Goal: Task Accomplishment & Management: Complete application form

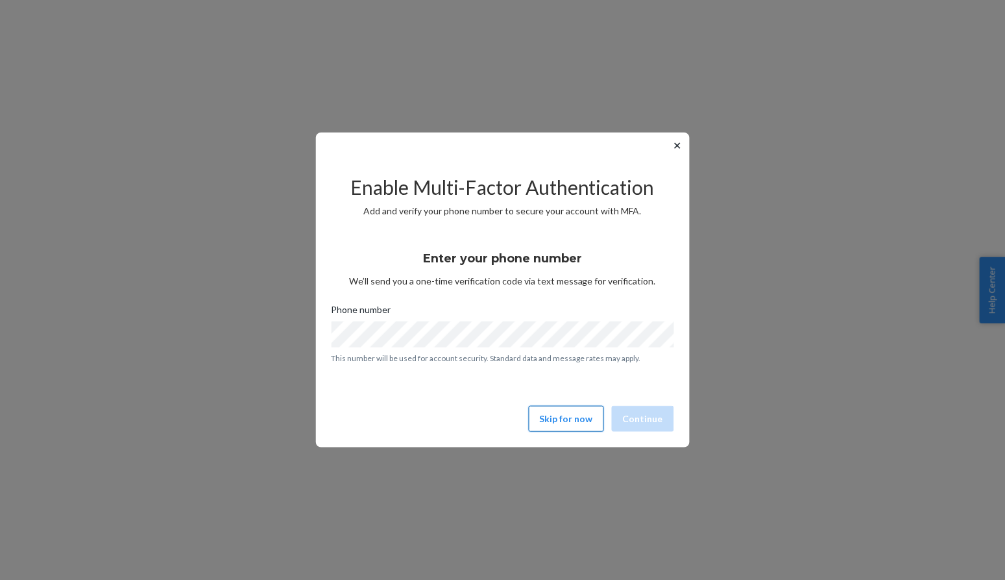
click at [585, 421] on button "Skip for now" at bounding box center [566, 419] width 75 height 26
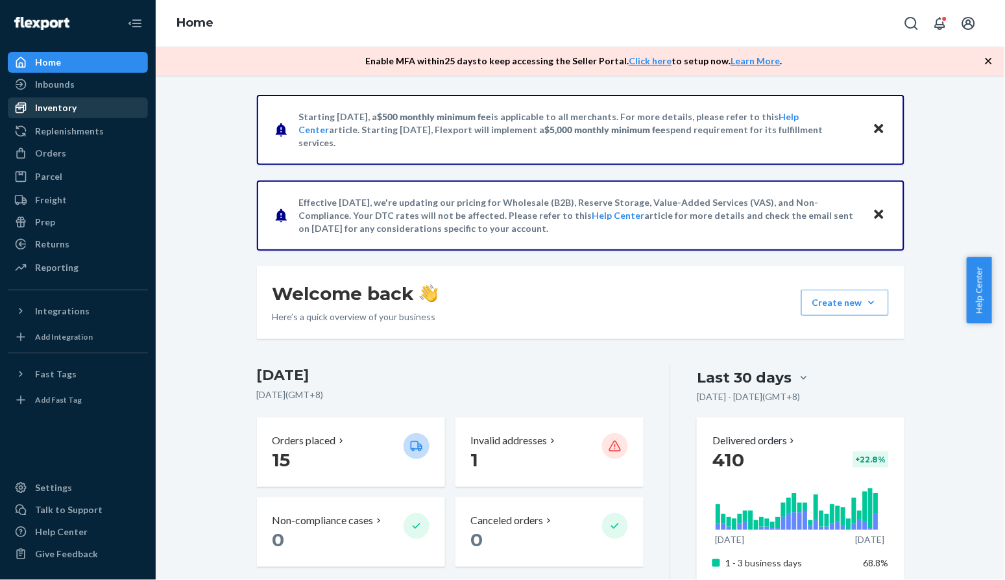
click at [43, 117] on link "Inventory" at bounding box center [78, 107] width 140 height 21
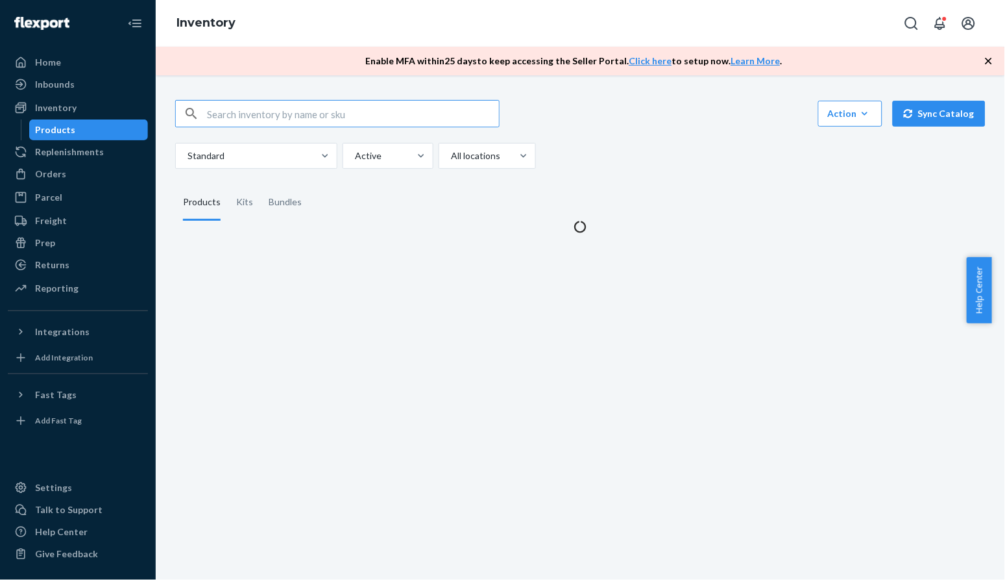
click at [254, 118] on input "text" at bounding box center [353, 114] width 292 height 26
type input "116"
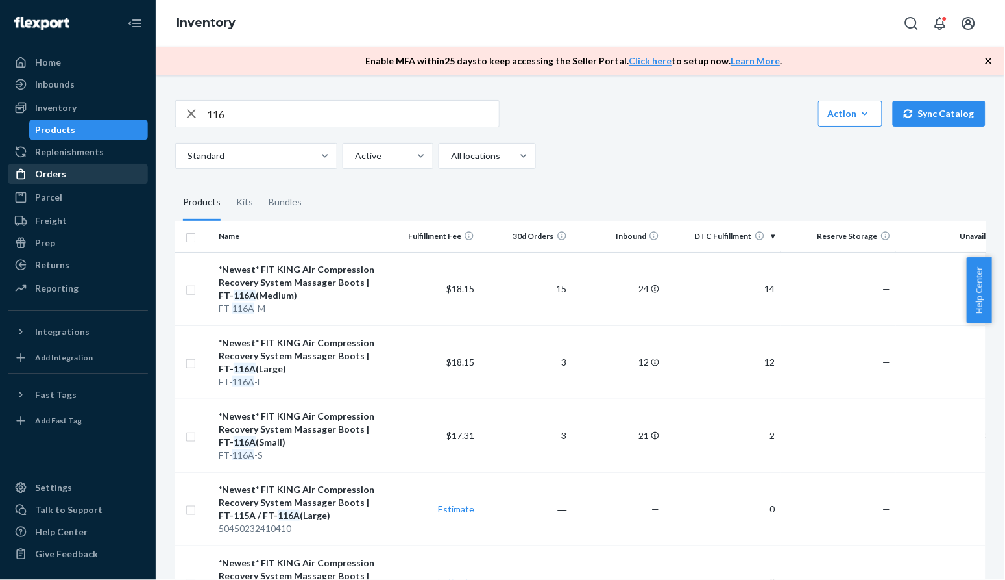
click at [87, 177] on div "Orders" at bounding box center [78, 174] width 138 height 18
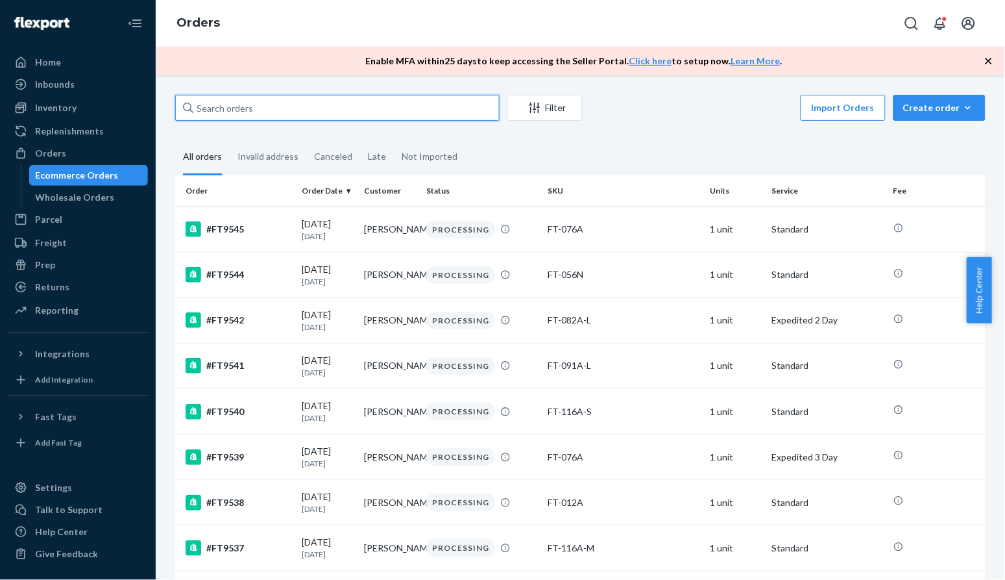
click at [271, 112] on input "text" at bounding box center [337, 108] width 325 height 26
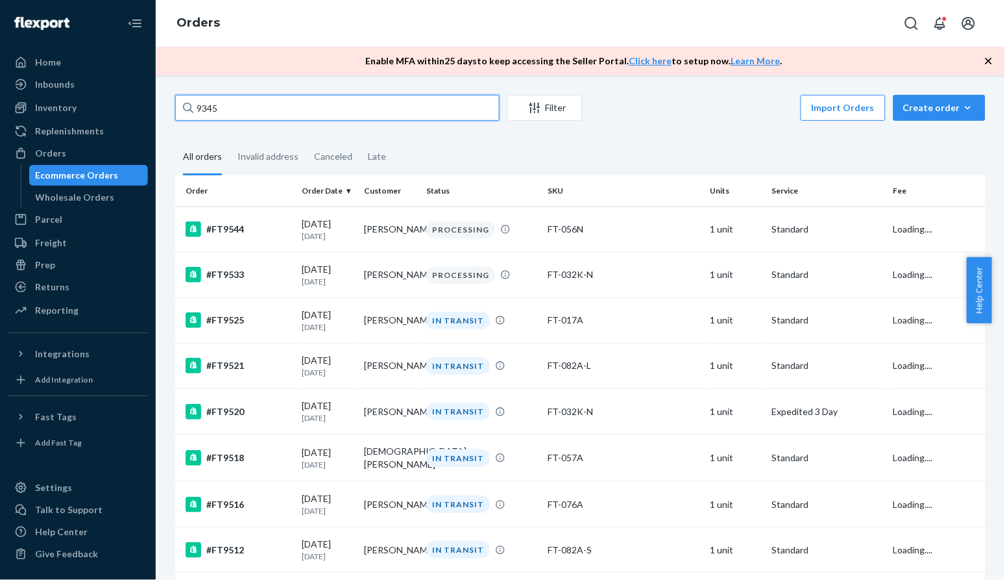
click at [195, 108] on input "9345" at bounding box center [337, 108] width 325 height 26
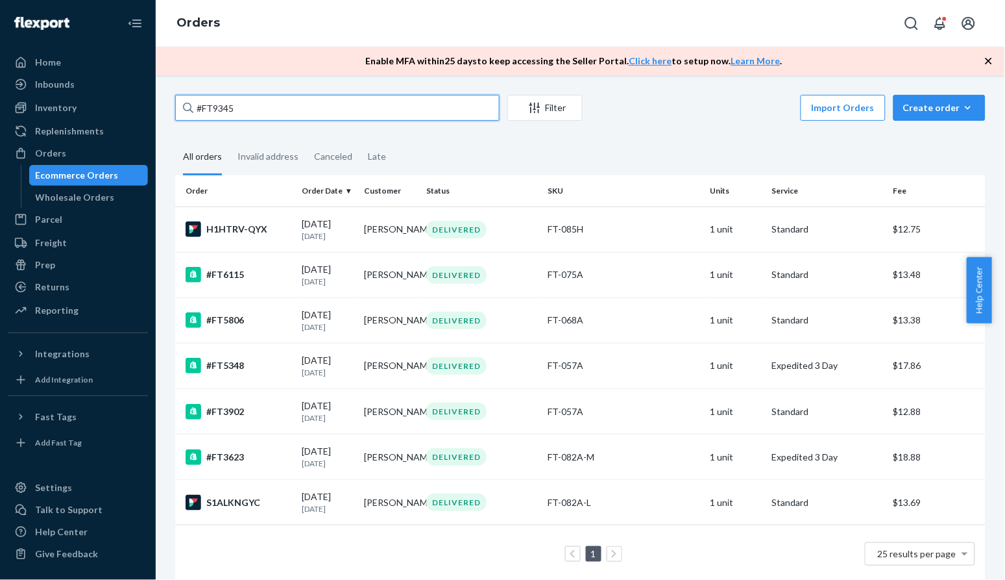
click at [276, 109] on input "#FT9345" at bounding box center [337, 108] width 325 height 26
drag, startPoint x: 276, startPoint y: 109, endPoint x: 171, endPoint y: 134, distance: 107.4
click at [171, 134] on div "#FT9345 Filter Import Orders Create order Ecommerce order Removal order All ord…" at bounding box center [581, 345] width 830 height 500
type input "#FT9345"
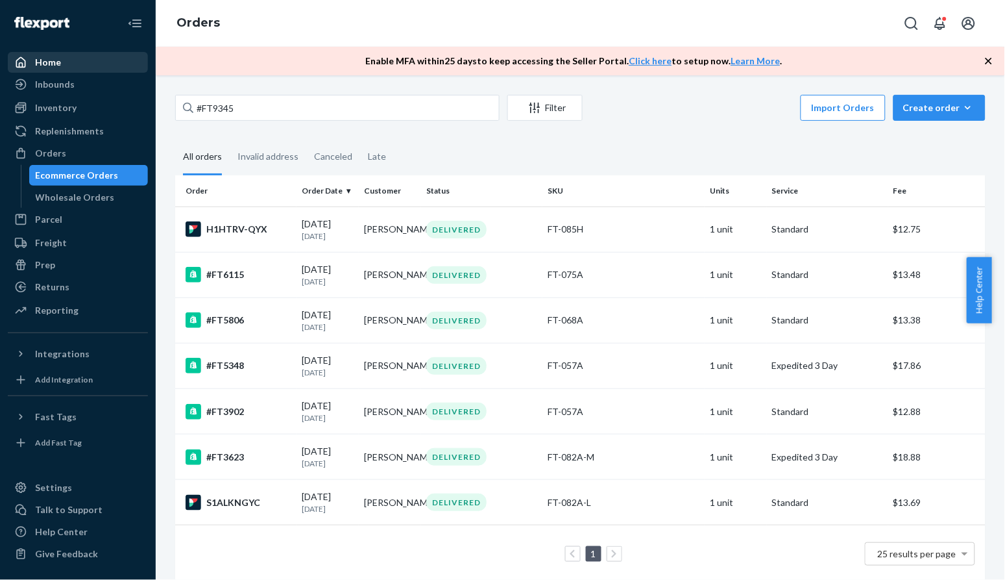
drag, startPoint x: 56, startPoint y: 53, endPoint x: 59, endPoint y: 67, distance: 13.9
click at [56, 53] on div "Home" at bounding box center [78, 62] width 138 height 18
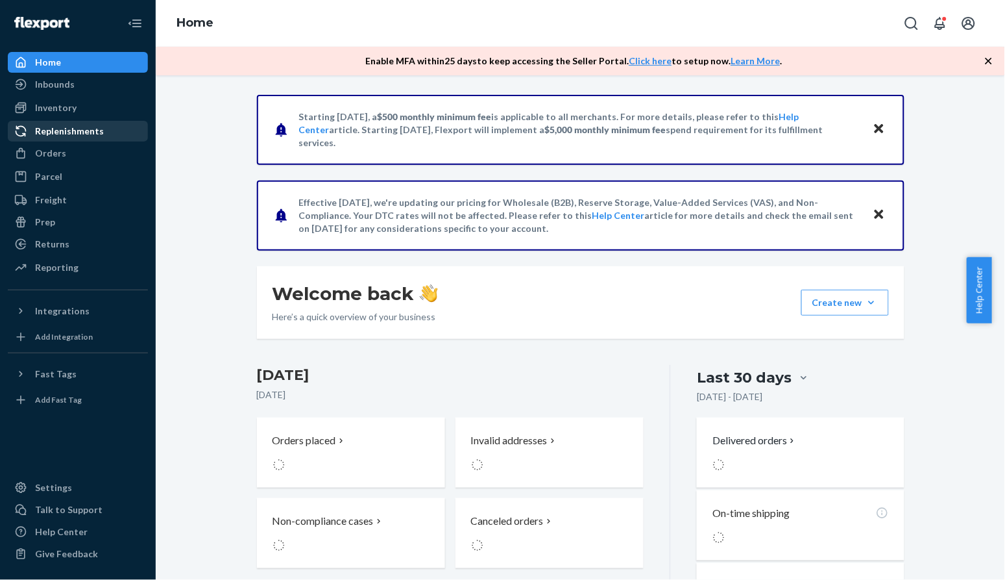
click at [110, 133] on div "Replenishments" at bounding box center [78, 131] width 138 height 18
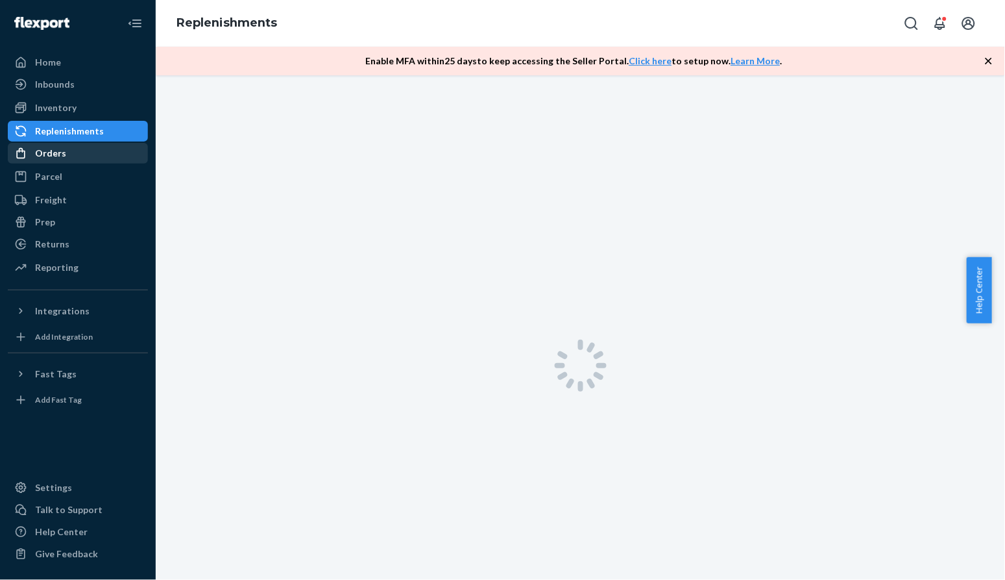
click at [104, 153] on div "Orders" at bounding box center [78, 153] width 138 height 18
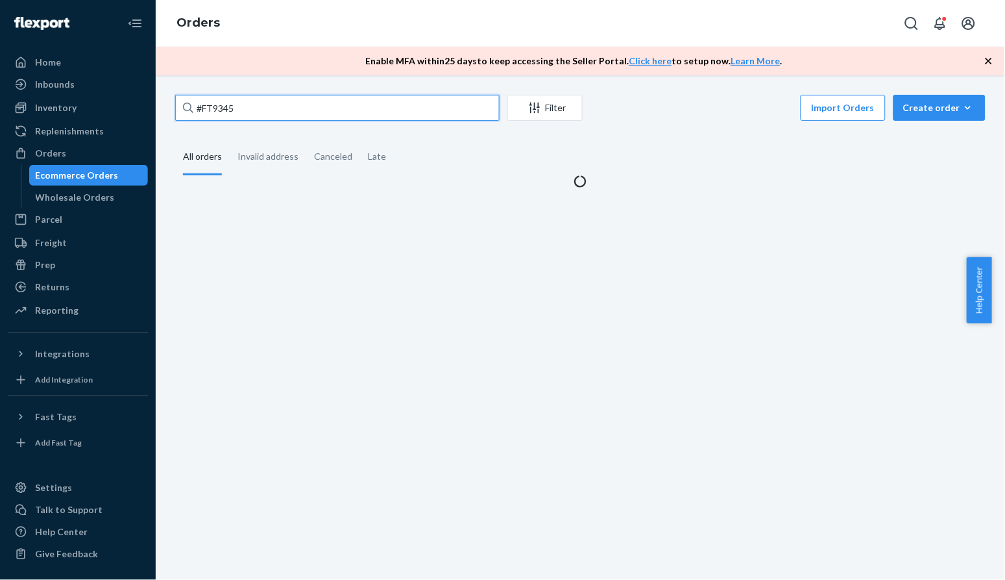
click at [299, 118] on input "#FT9345" at bounding box center [337, 108] width 325 height 26
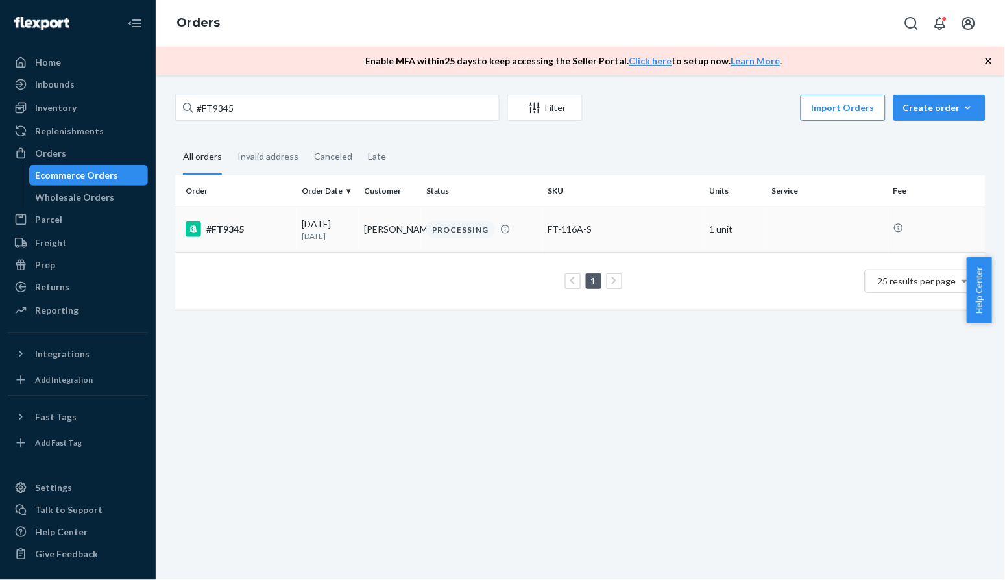
click at [242, 229] on div "#FT9345" at bounding box center [239, 229] width 106 height 16
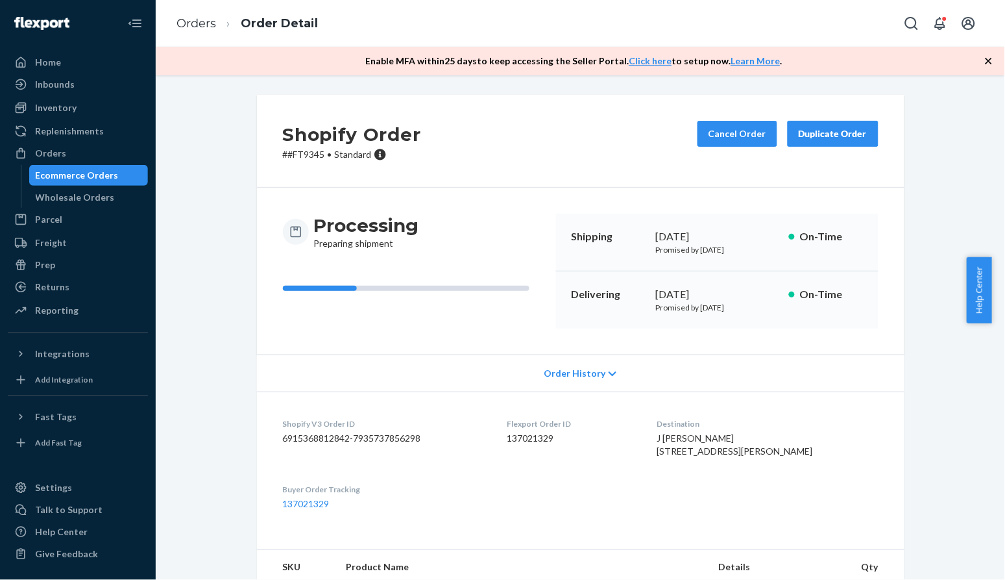
click at [606, 368] on div "Order History" at bounding box center [581, 372] width 648 height 37
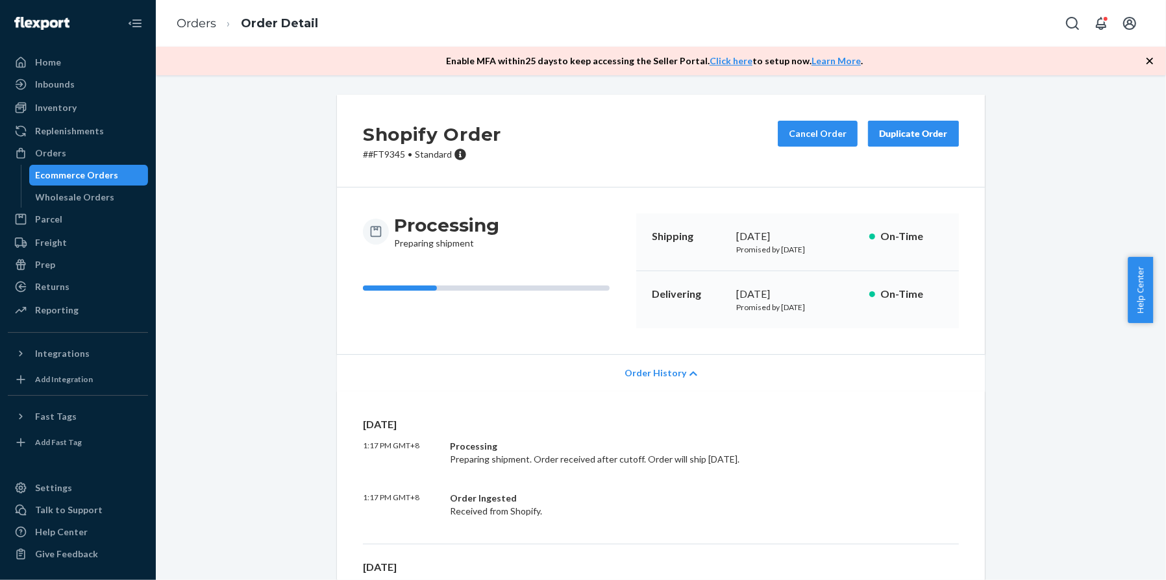
click at [108, 171] on div "Ecommerce Orders" at bounding box center [77, 175] width 83 height 13
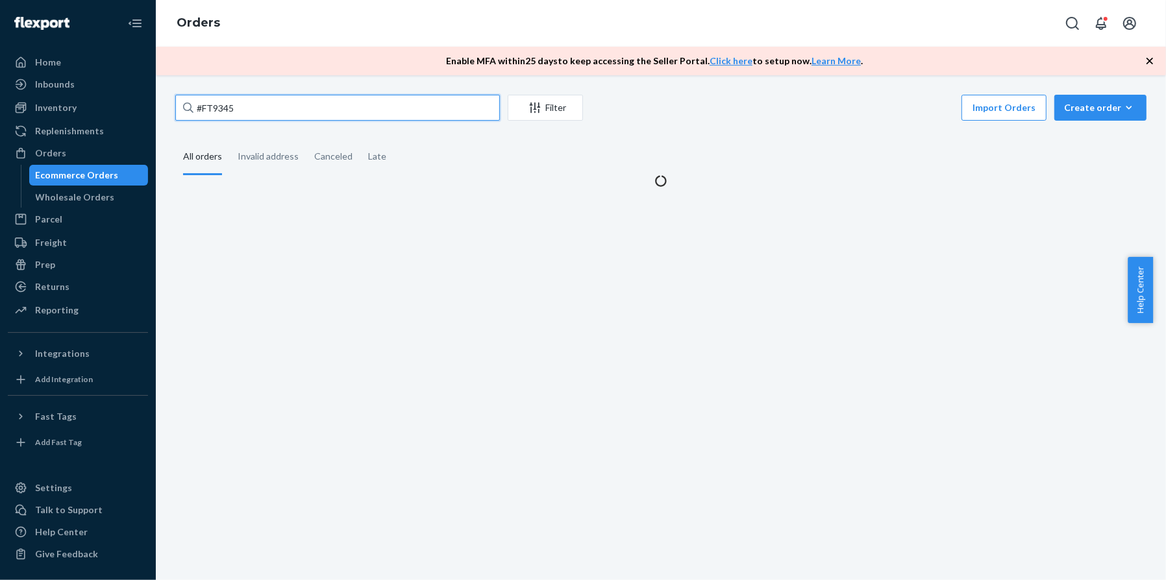
click at [253, 102] on input "#FT9345" at bounding box center [337, 108] width 325 height 26
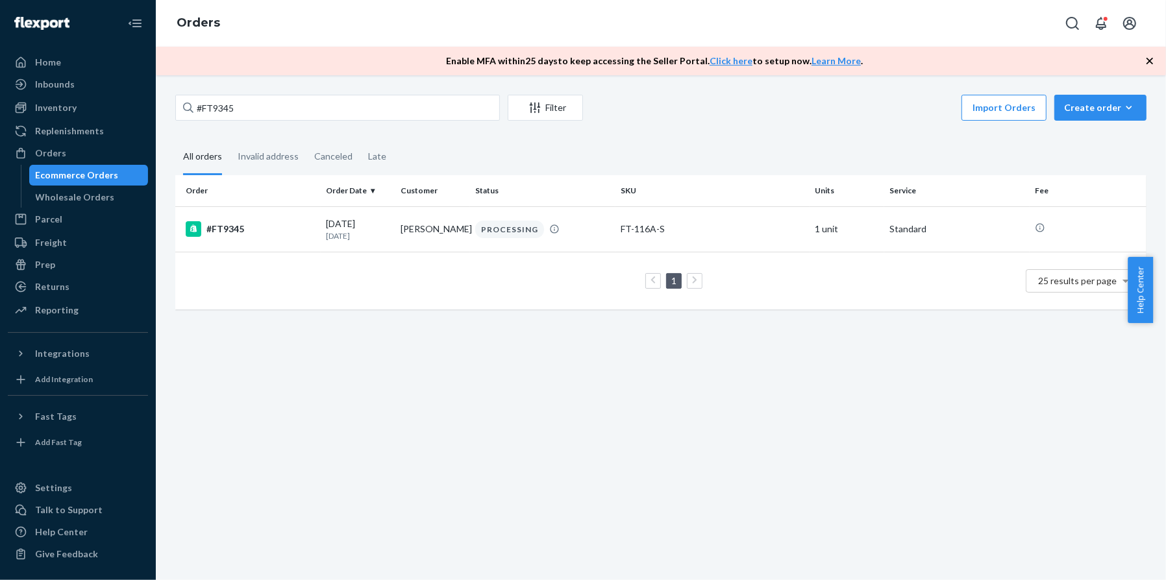
click at [106, 165] on link "Ecommerce Orders" at bounding box center [88, 175] width 119 height 21
click at [91, 84] on div "Inbounds" at bounding box center [78, 84] width 138 height 18
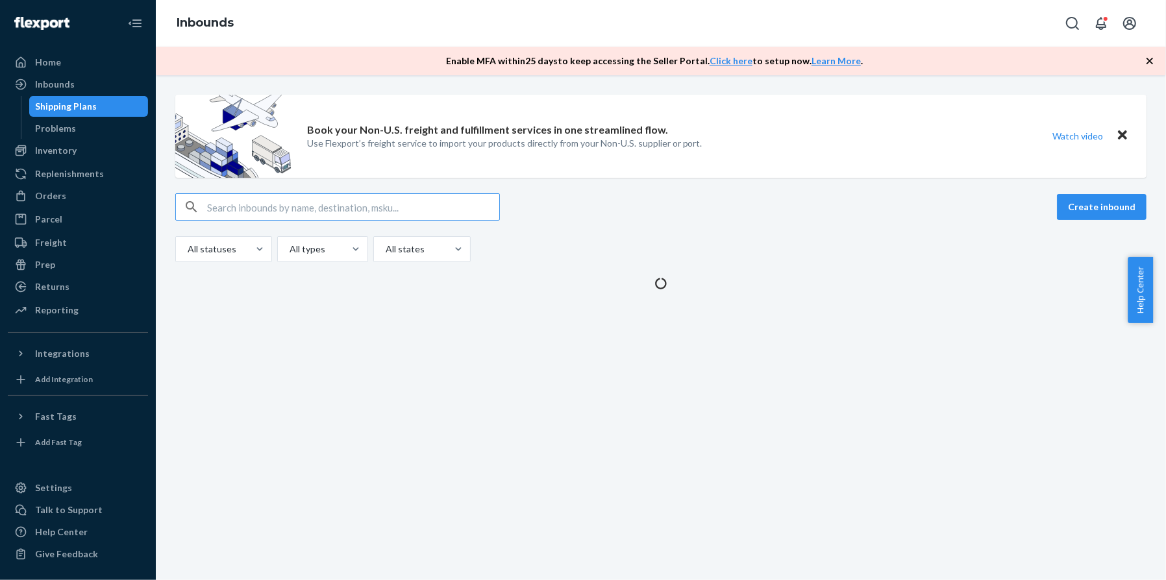
click at [86, 102] on div "Shipping Plans" at bounding box center [67, 106] width 62 height 13
click at [69, 151] on div "Inventory" at bounding box center [56, 150] width 42 height 13
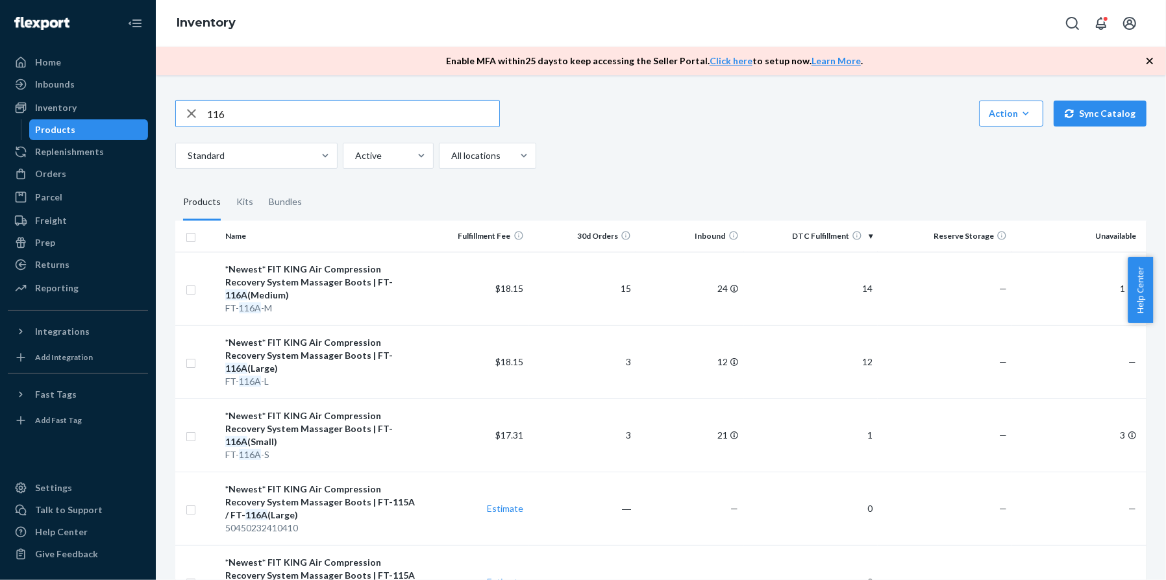
drag, startPoint x: 88, startPoint y: 153, endPoint x: 88, endPoint y: 140, distance: 12.3
click at [89, 153] on div "Replenishments" at bounding box center [69, 151] width 69 height 13
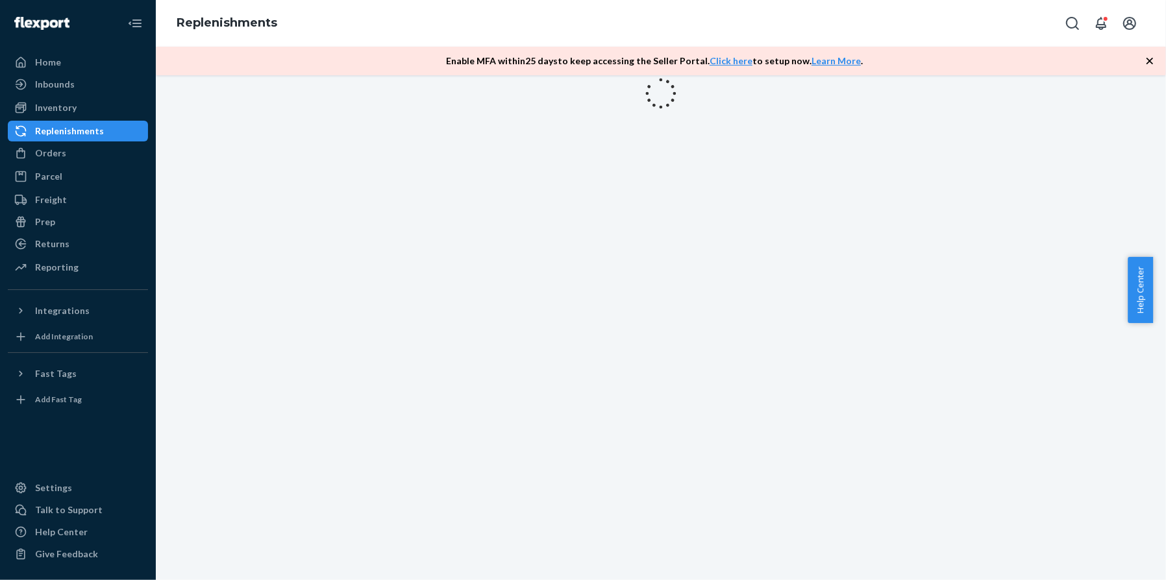
click at [88, 138] on div "Replenishments" at bounding box center [78, 131] width 138 height 18
click at [60, 116] on div "Inventory" at bounding box center [78, 108] width 138 height 18
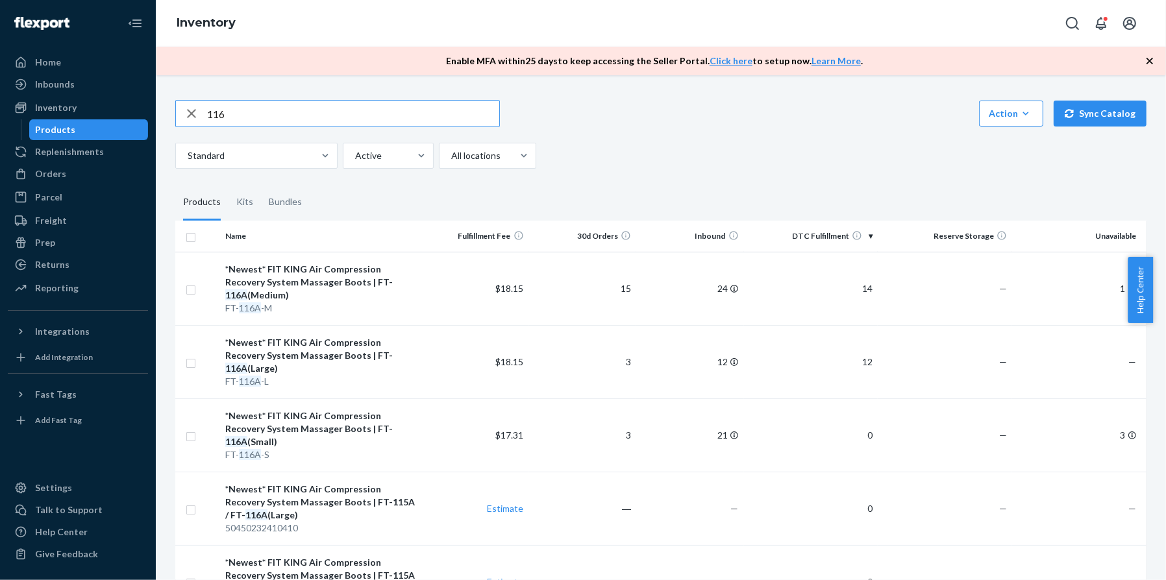
click at [299, 103] on input "116" at bounding box center [353, 114] width 292 height 26
click at [295, 113] on input "116" at bounding box center [353, 114] width 292 height 26
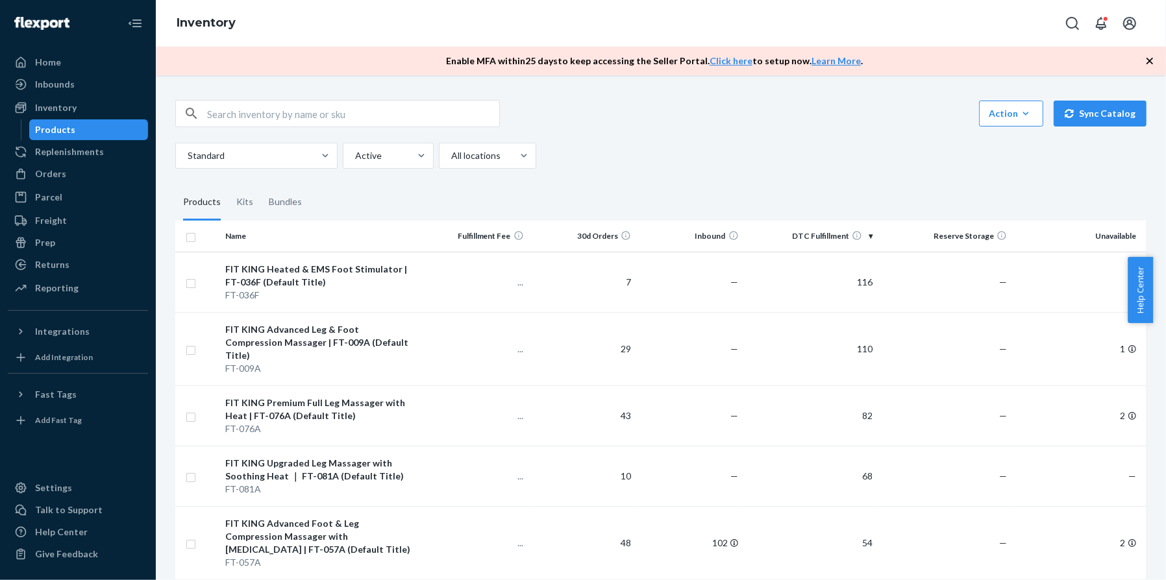
click at [277, 124] on input "text" at bounding box center [353, 114] width 292 height 26
type input "116"
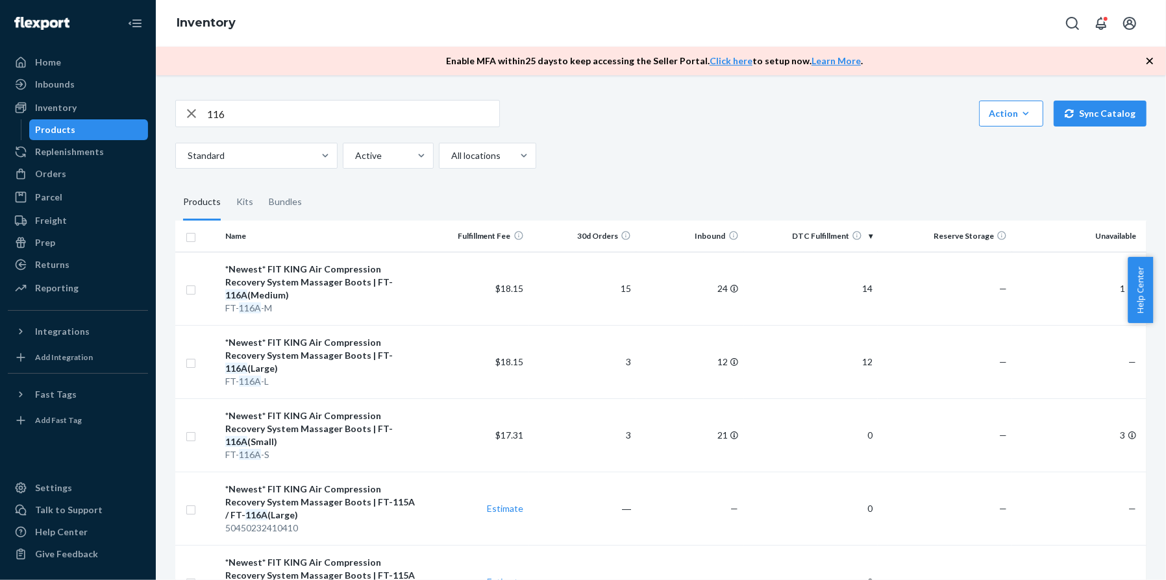
click at [85, 140] on ul "Home Inbounds Shipping Plans Problems Inventory Products Replenishments Orders …" at bounding box center [78, 176] width 140 height 248
click at [85, 155] on div "Replenishments" at bounding box center [69, 151] width 69 height 13
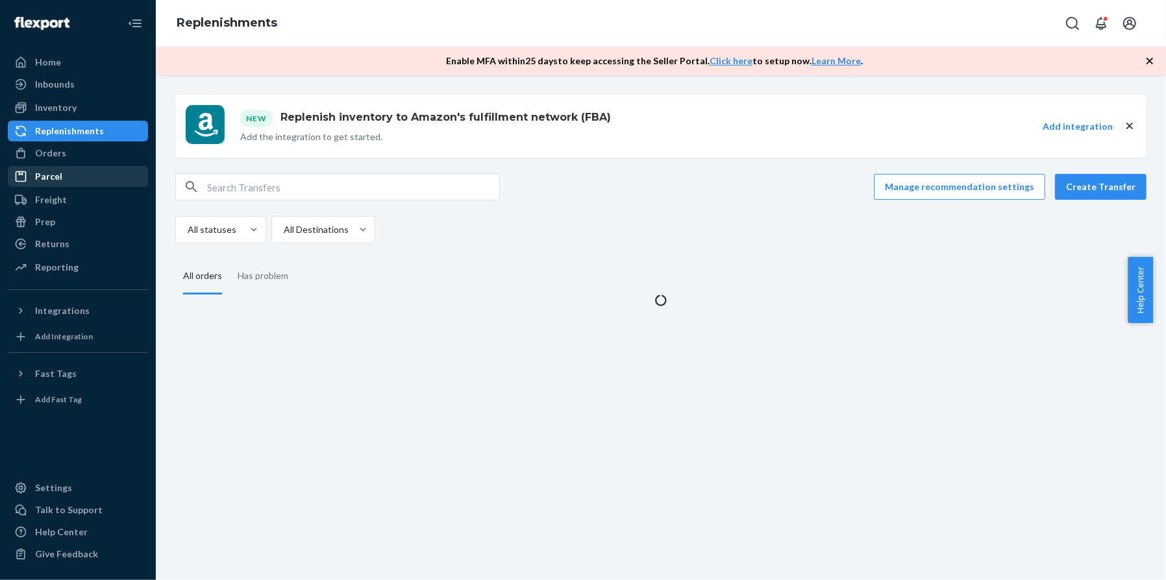
click at [81, 173] on ul "Home Inbounds Shipping Plans Problems Inventory Products Replenishments Orders …" at bounding box center [78, 165] width 140 height 227
click at [79, 160] on div "Orders" at bounding box center [78, 153] width 138 height 18
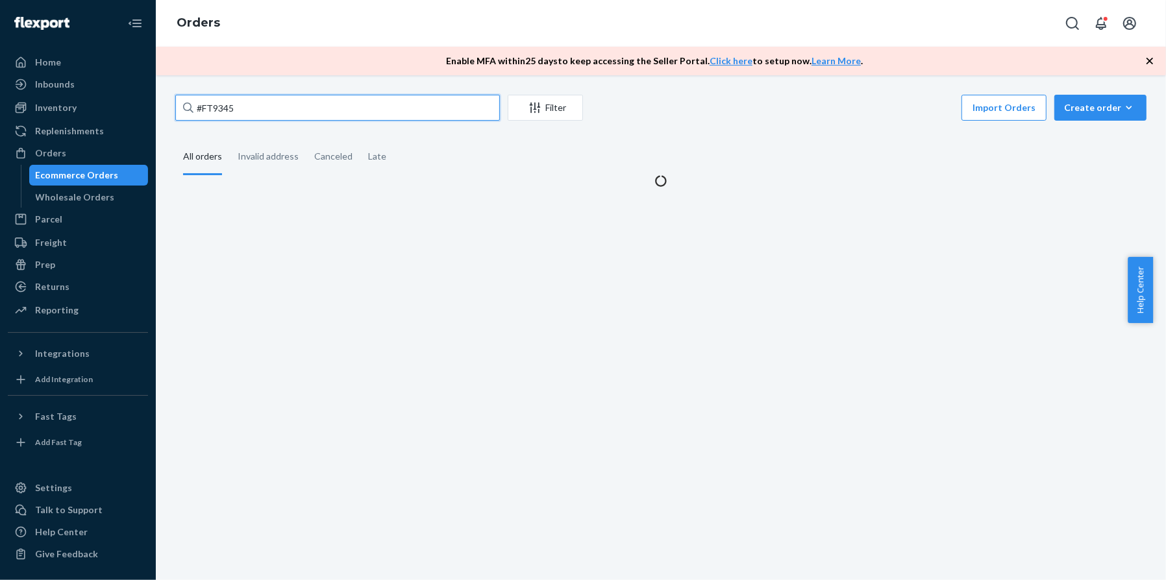
drag, startPoint x: 258, startPoint y: 104, endPoint x: 173, endPoint y: 111, distance: 84.7
click at [173, 111] on div "#FT9345 Filter Import Orders Create order Ecommerce order Removal order All ord…" at bounding box center [661, 141] width 990 height 93
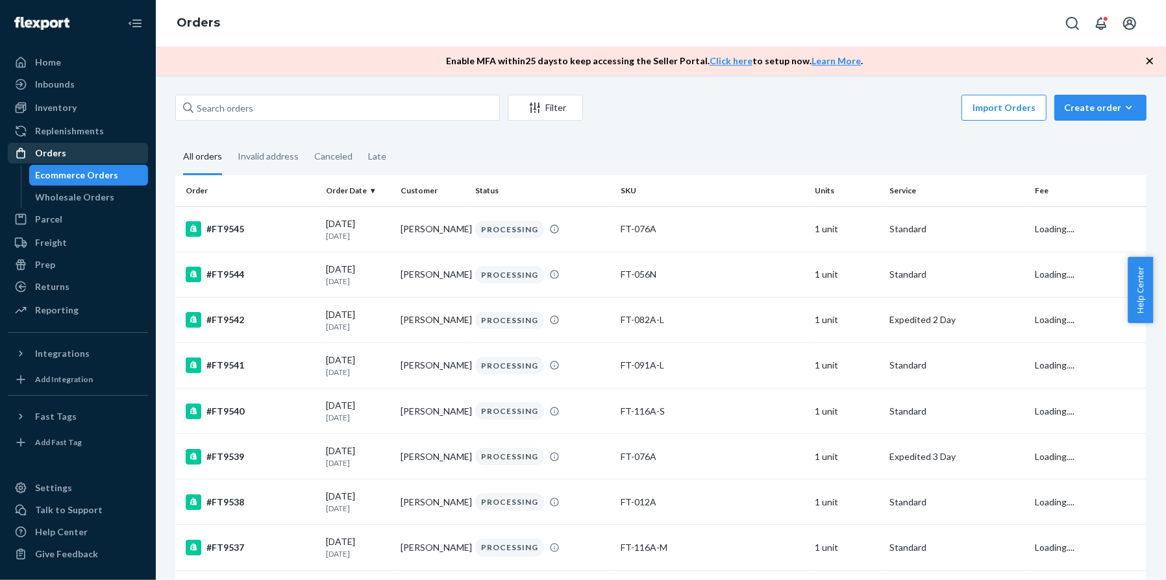
click at [141, 147] on div "Orders" at bounding box center [78, 153] width 138 height 18
click at [107, 174] on div "Ecommerce Orders" at bounding box center [77, 175] width 83 height 13
click at [67, 191] on div "Wholesale Orders" at bounding box center [75, 197] width 79 height 13
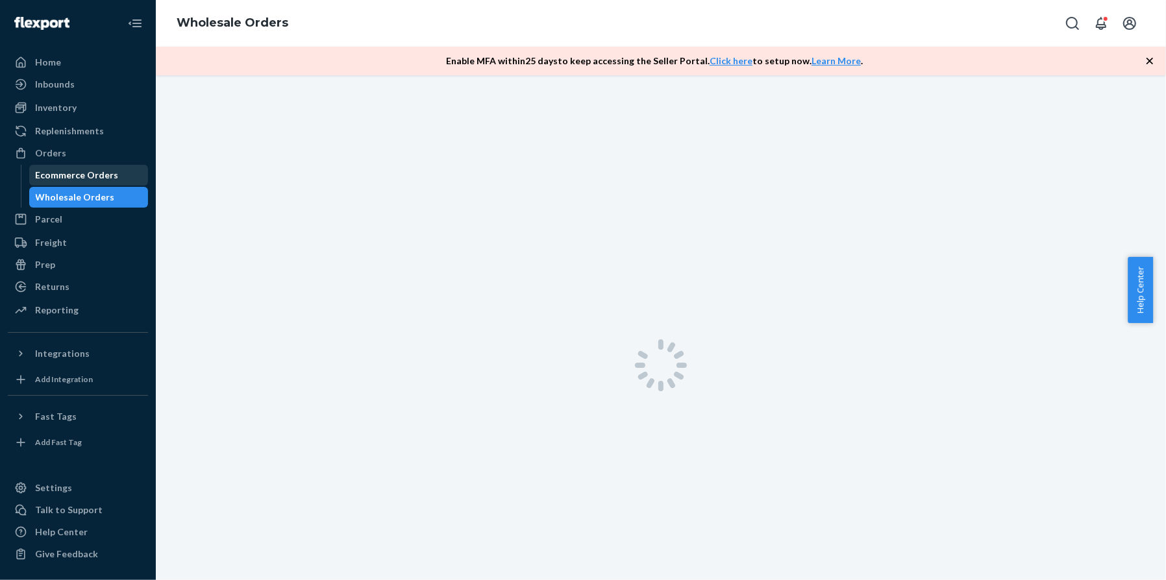
click at [73, 175] on div "Ecommerce Orders" at bounding box center [77, 175] width 83 height 13
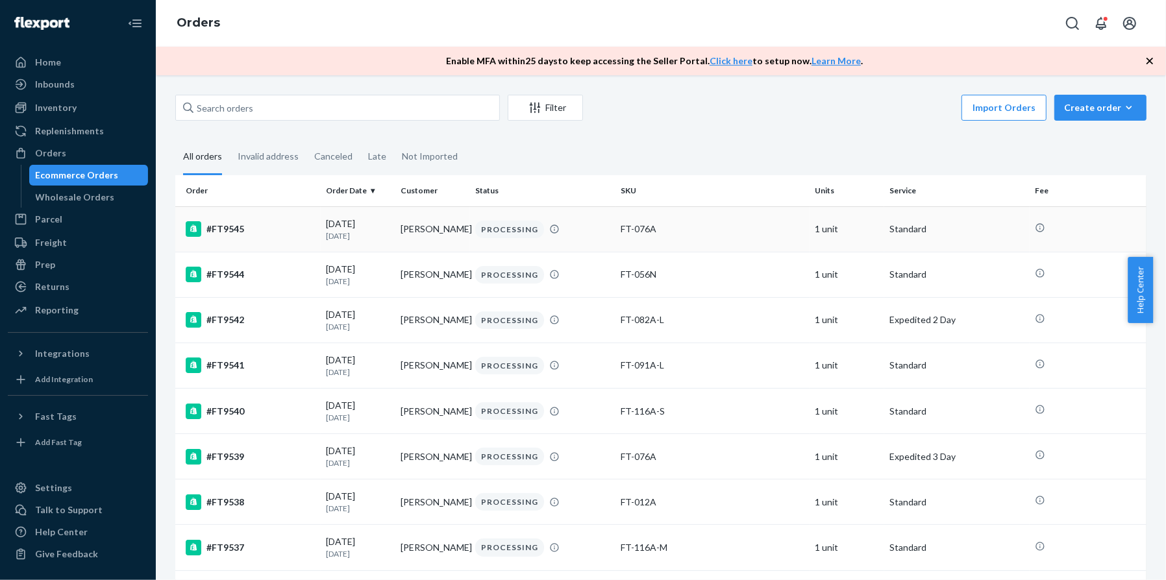
scroll to position [86, 0]
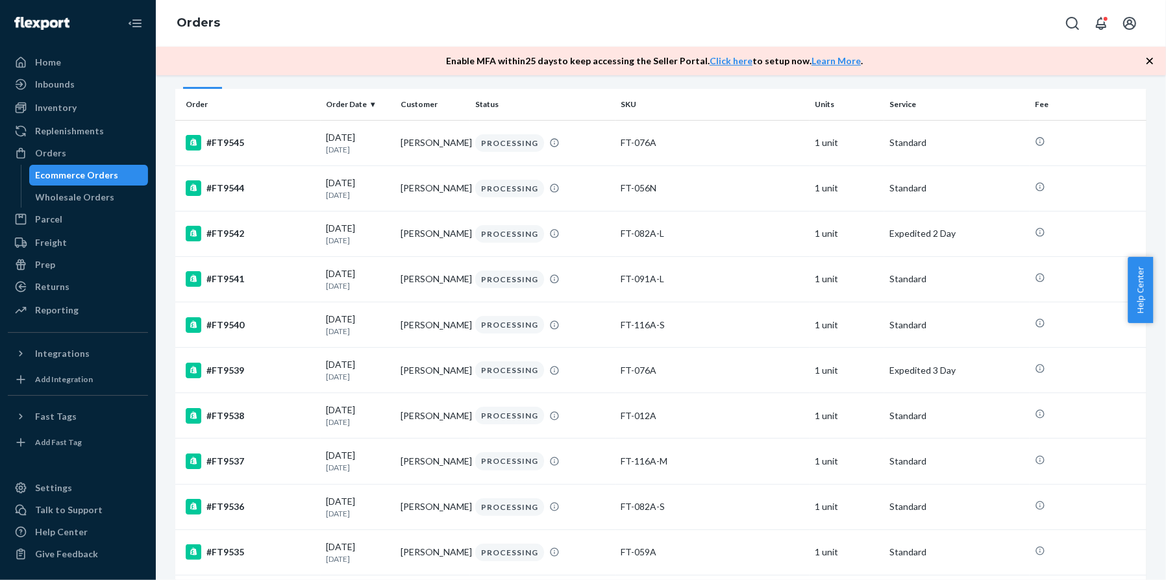
click at [106, 170] on div "Ecommerce Orders" at bounding box center [77, 175] width 83 height 13
click at [102, 90] on div "Inbounds" at bounding box center [78, 84] width 138 height 18
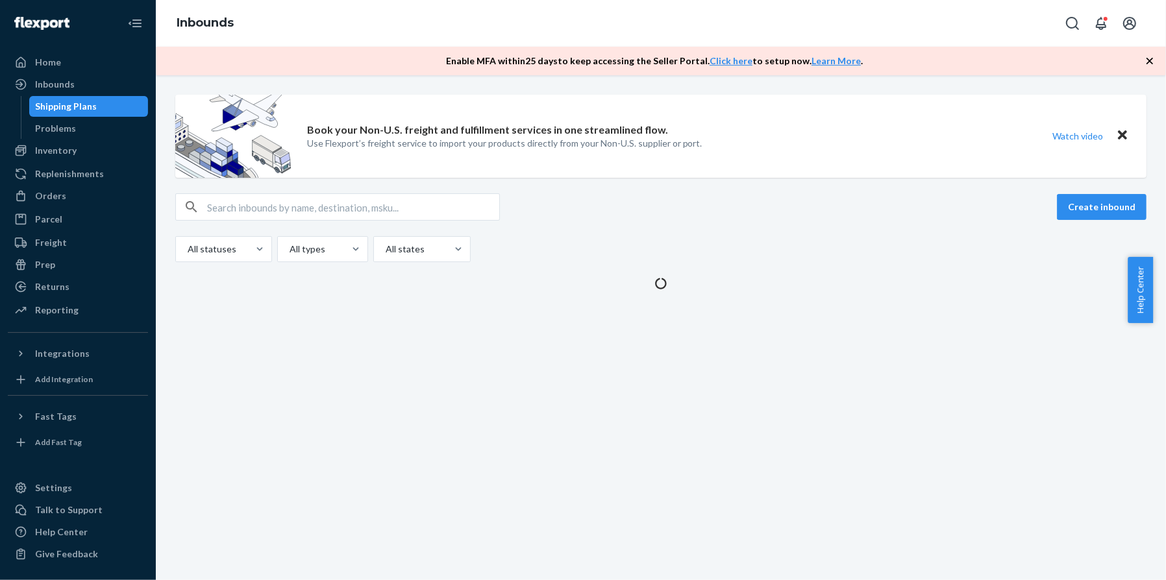
click at [97, 100] on div "Shipping Plans" at bounding box center [89, 106] width 117 height 18
click at [75, 145] on div "Inventory" at bounding box center [78, 150] width 138 height 18
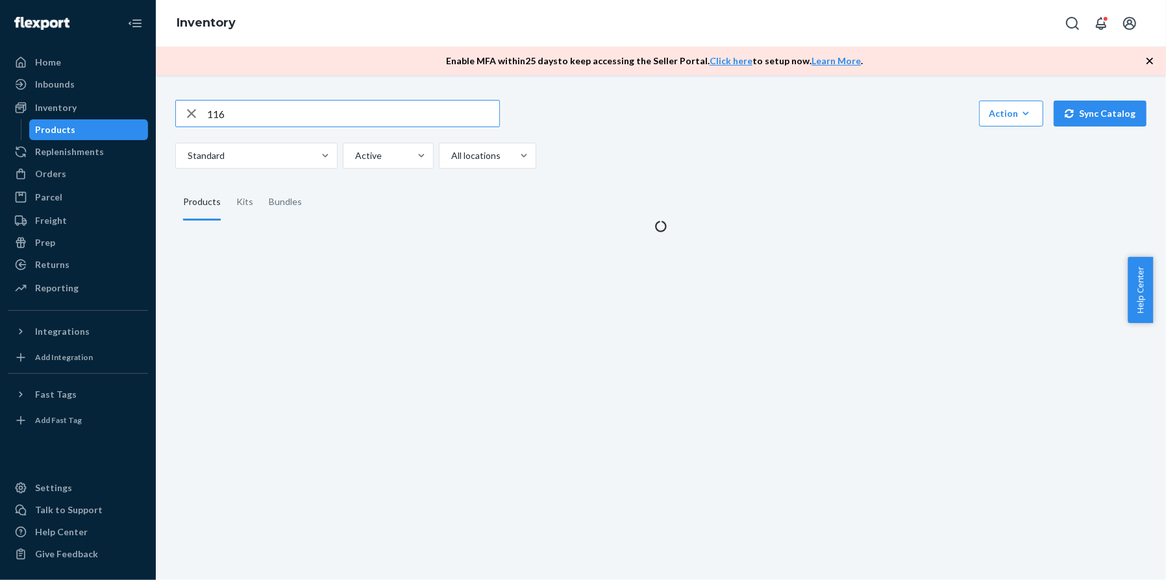
click at [260, 123] on input "116" at bounding box center [353, 114] width 292 height 26
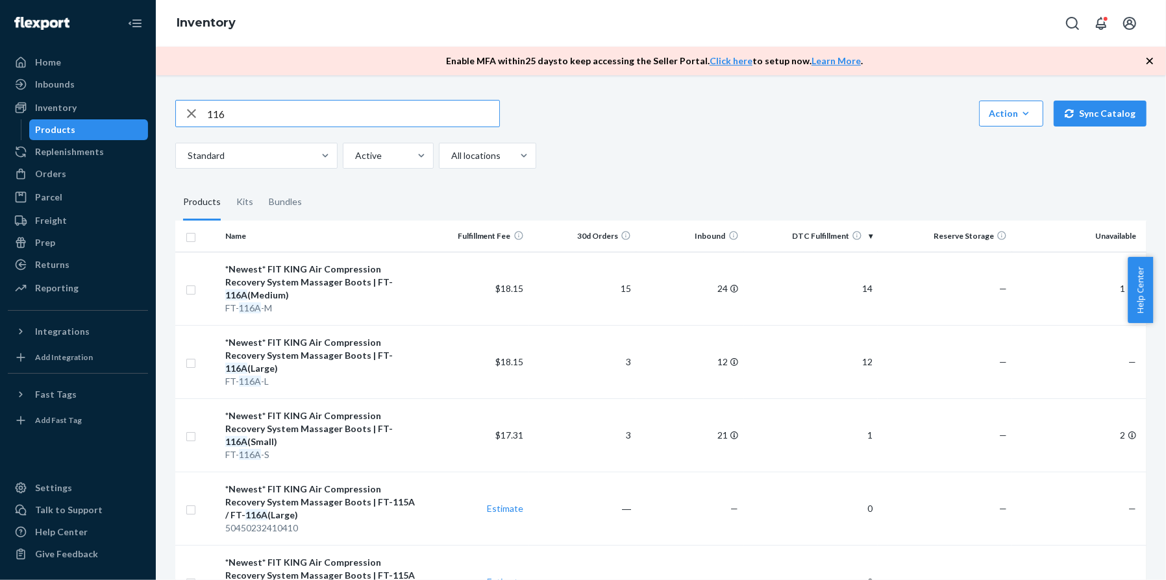
click at [82, 121] on div "Products" at bounding box center [89, 130] width 117 height 18
click at [48, 166] on div "Orders" at bounding box center [78, 174] width 138 height 18
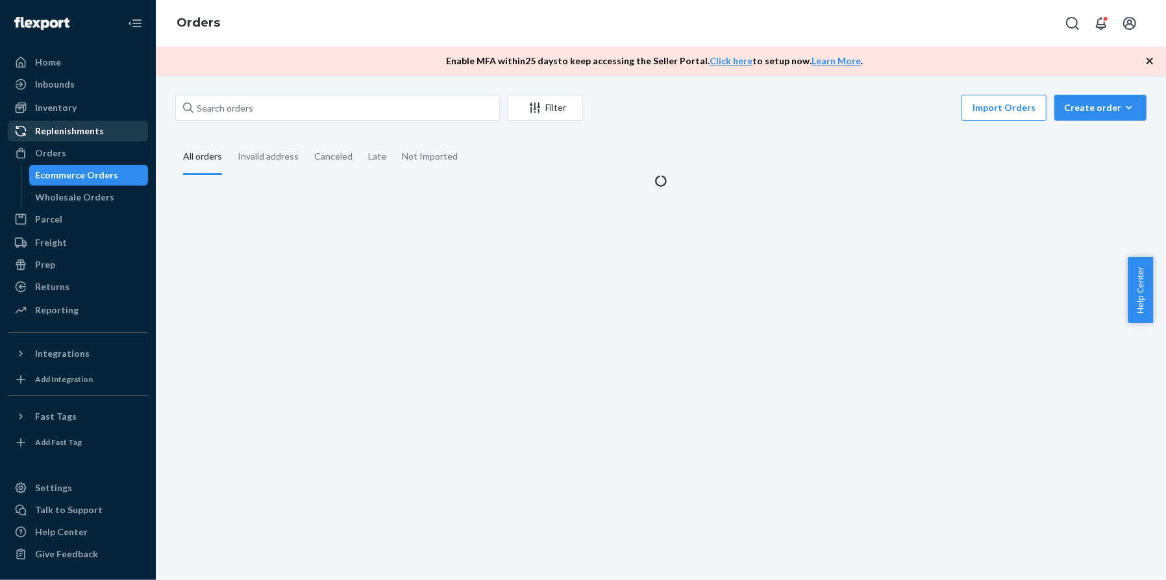
click at [77, 132] on div "Replenishments" at bounding box center [69, 131] width 69 height 13
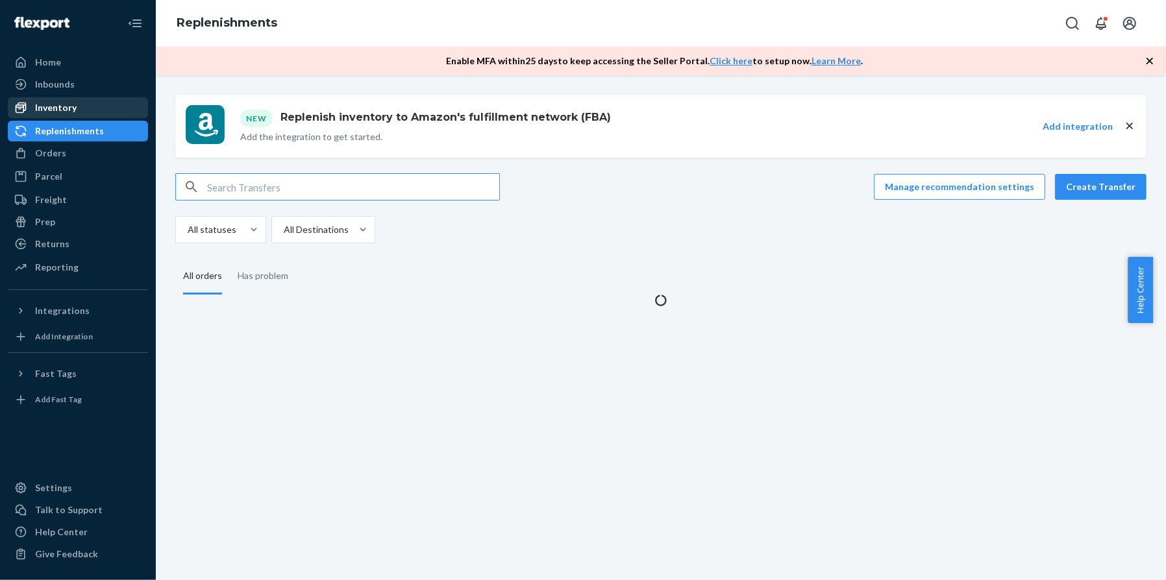
click at [87, 101] on div "Inventory" at bounding box center [78, 108] width 138 height 18
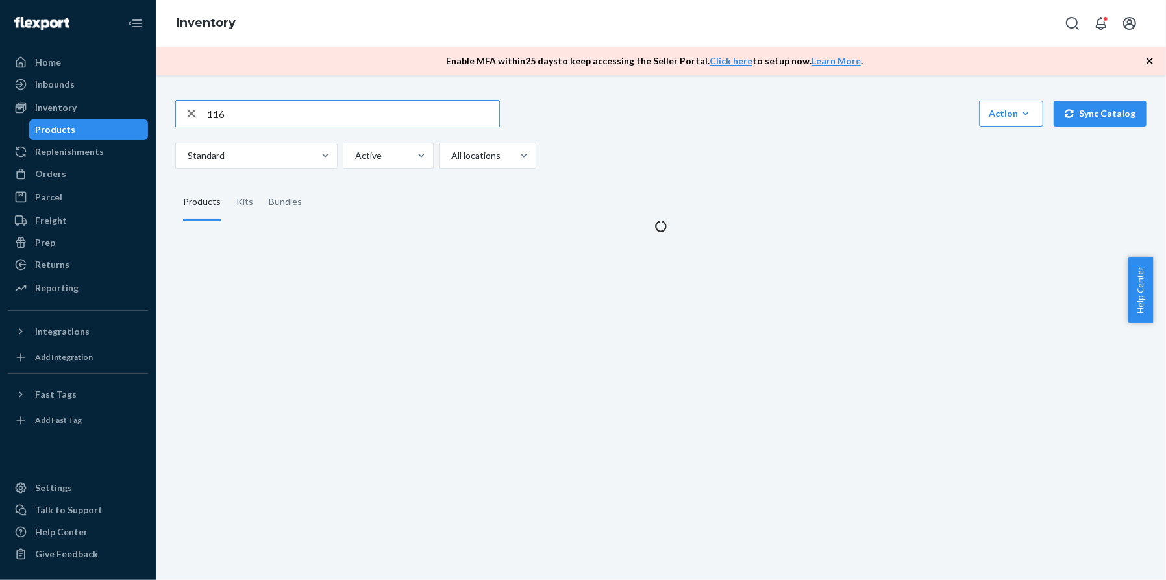
click at [244, 109] on input "116" at bounding box center [353, 114] width 292 height 26
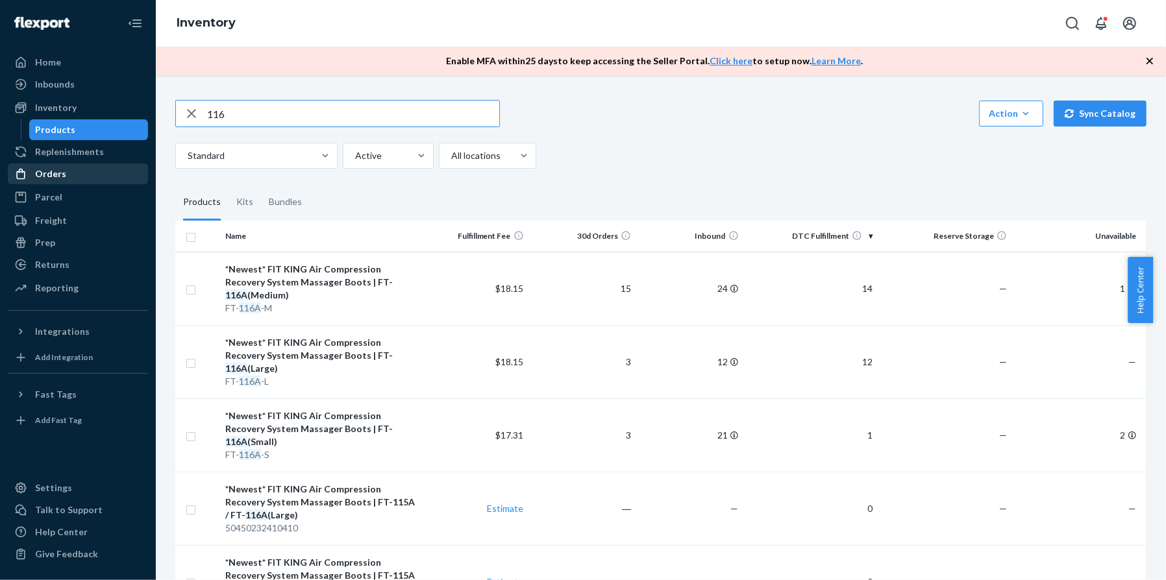
click at [86, 188] on div "Parcel" at bounding box center [78, 197] width 138 height 18
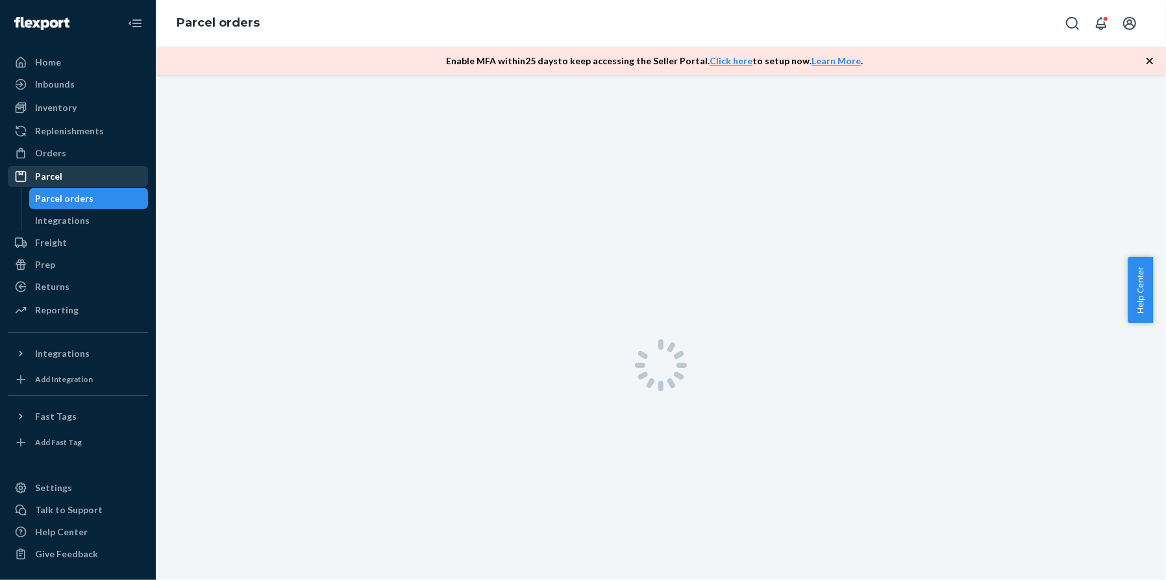
click at [88, 171] on div "Parcel" at bounding box center [78, 176] width 138 height 18
click at [93, 155] on div "Orders" at bounding box center [78, 153] width 138 height 18
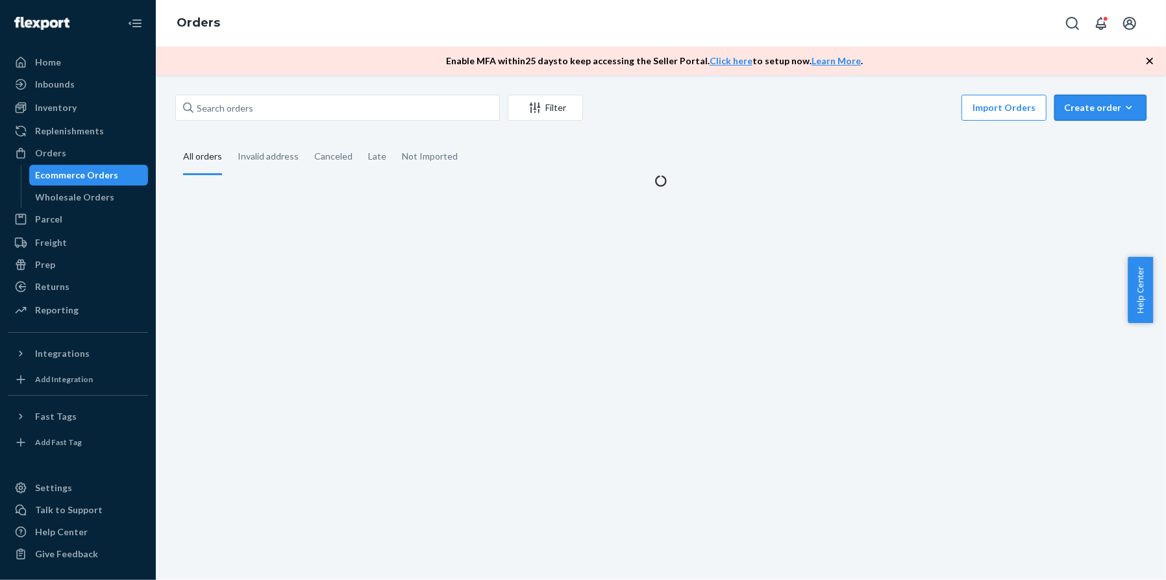
click at [1005, 113] on div "Create order" at bounding box center [1100, 107] width 73 height 13
click at [1005, 146] on button "Ecommerce order" at bounding box center [1119, 139] width 125 height 28
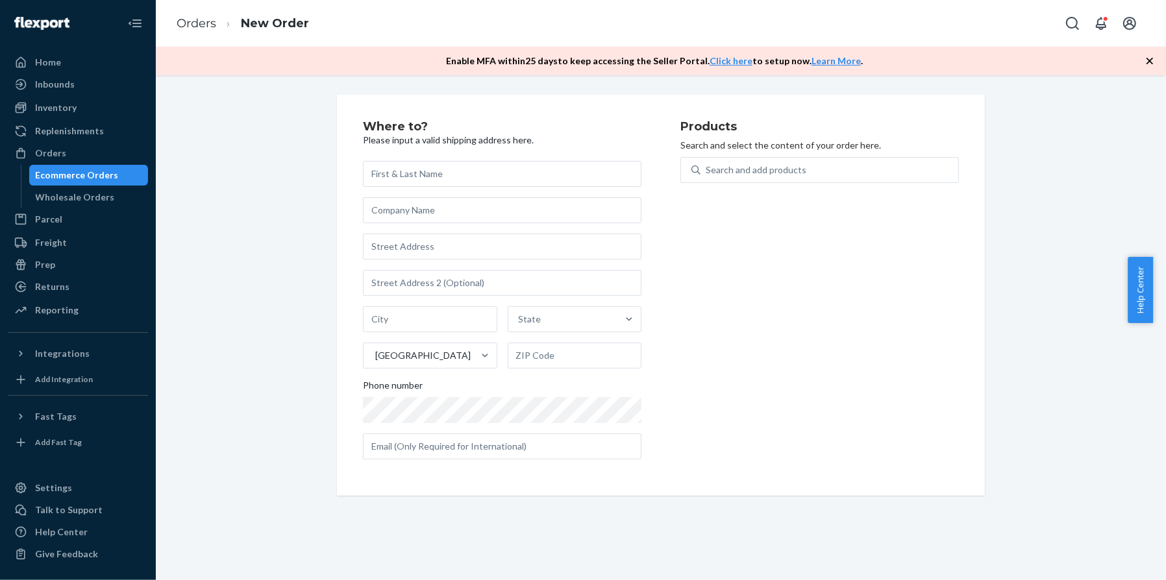
click at [482, 179] on input "text" at bounding box center [502, 174] width 278 height 26
type input "[PERSON_NAME]"
click at [455, 262] on div "[PERSON_NAME][GEOGRAPHIC_DATA] Phone number" at bounding box center [502, 310] width 278 height 299
click at [459, 246] on input "text" at bounding box center [502, 247] width 278 height 26
paste input "[STREET_ADDRESS]"
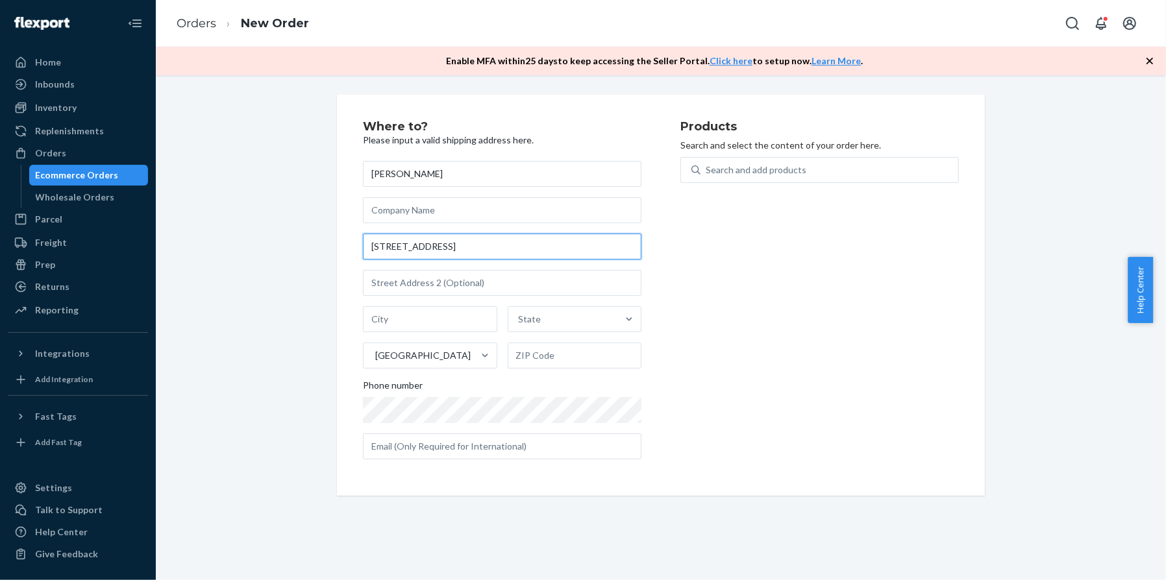
type input "[STREET_ADDRESS]"
click at [535, 302] on div "[PERSON_NAME] [STREET_ADDRESS] Phone number" at bounding box center [502, 310] width 278 height 299
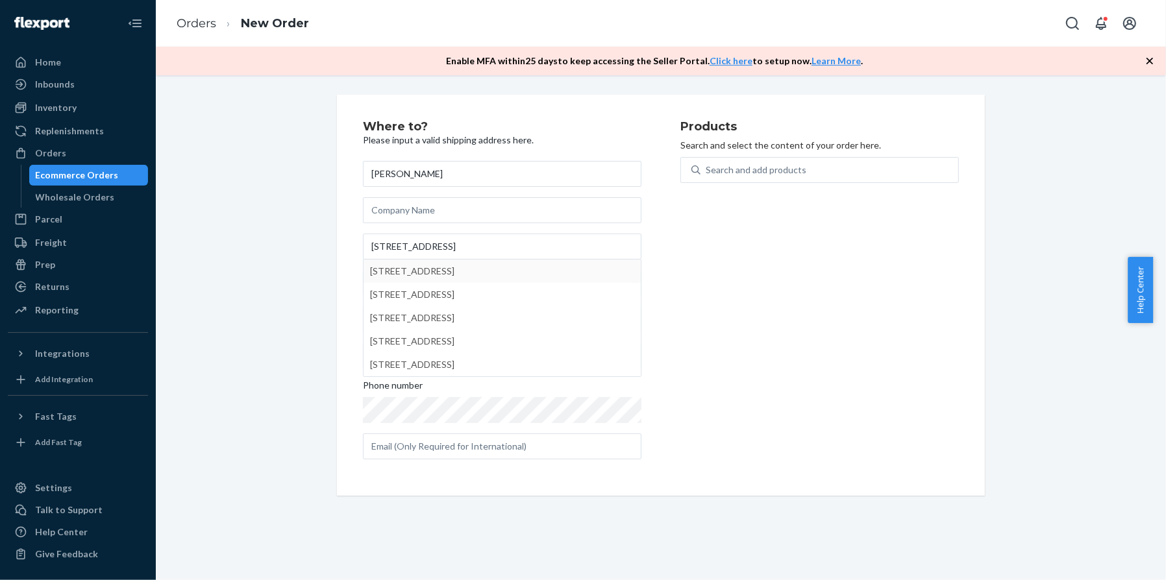
click at [737, 280] on div "Products Search and select the content of your order here. Search and add produ…" at bounding box center [819, 295] width 278 height 349
click at [299, 263] on div "Where to? Please input a valid shipping address here. [PERSON_NAME] [STREET_ADD…" at bounding box center [661, 295] width 990 height 401
click at [473, 250] on input "[STREET_ADDRESS]" at bounding box center [502, 247] width 278 height 26
click at [699, 278] on div "Products Search and select the content of your order here. Search and add produ…" at bounding box center [819, 295] width 278 height 349
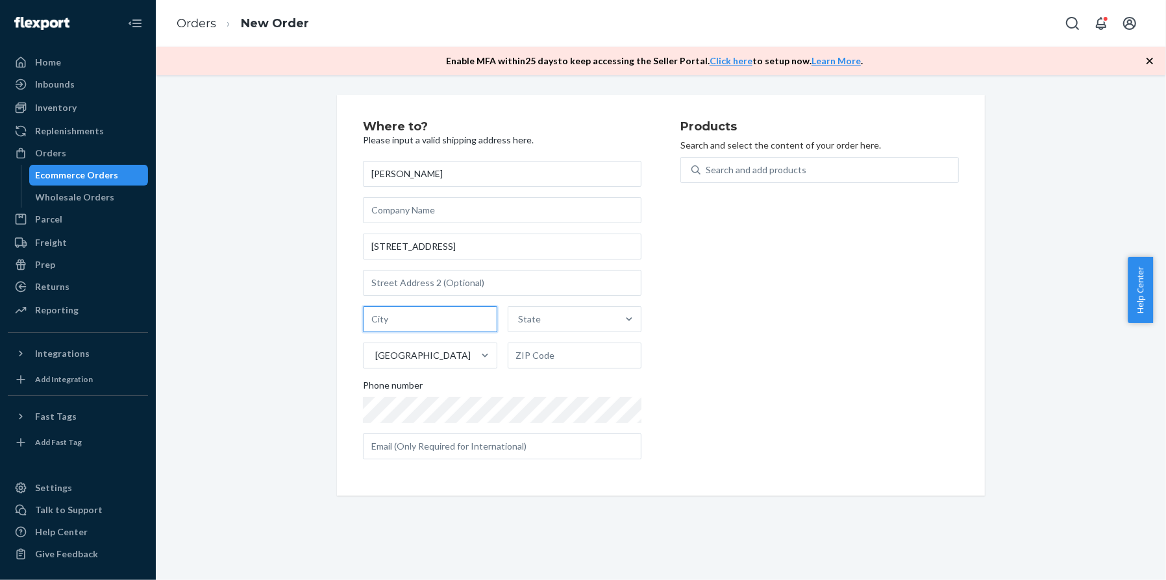
click at [414, 326] on input "text" at bounding box center [430, 319] width 134 height 26
paste input "[GEOGRAPHIC_DATA]"
type input "[GEOGRAPHIC_DATA]"
click at [564, 326] on div "State" at bounding box center [563, 319] width 110 height 26
click at [520, 326] on input "State" at bounding box center [519, 319] width 1 height 13
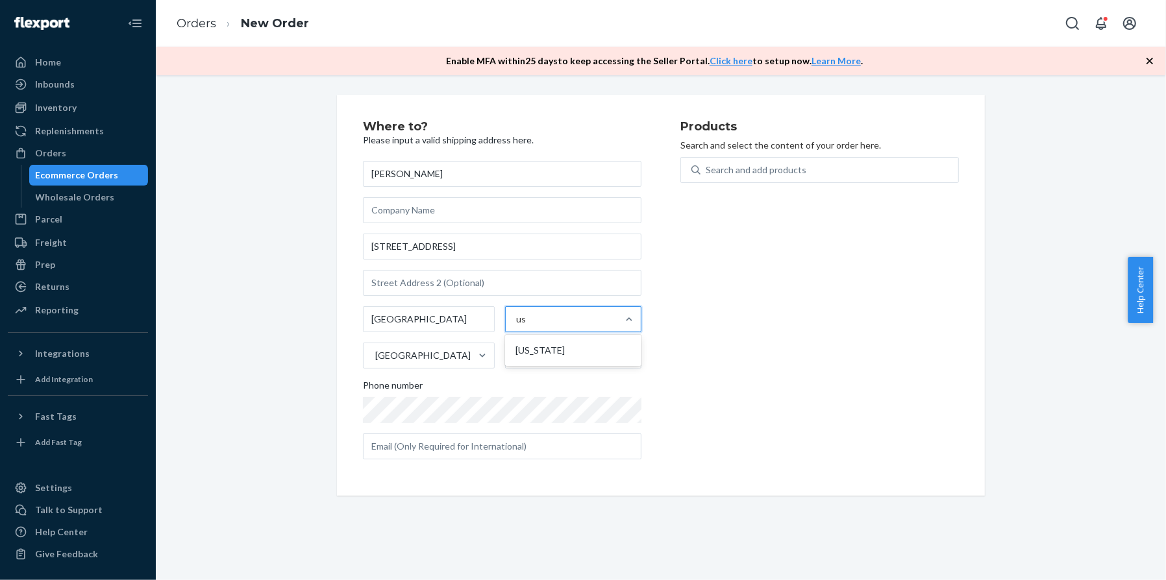
type input "usa"
click at [564, 326] on div "usa" at bounding box center [562, 319] width 112 height 26
click at [531, 326] on input "0 results available for search term [GEOGRAPHIC_DATA]. Use Up and Down to choos…" at bounding box center [523, 319] width 15 height 13
click at [552, 322] on div "State" at bounding box center [563, 319] width 110 height 26
click at [520, 322] on input "0 results available. Select is focused ,type to refine list, press Down to open…" at bounding box center [519, 319] width 1 height 13
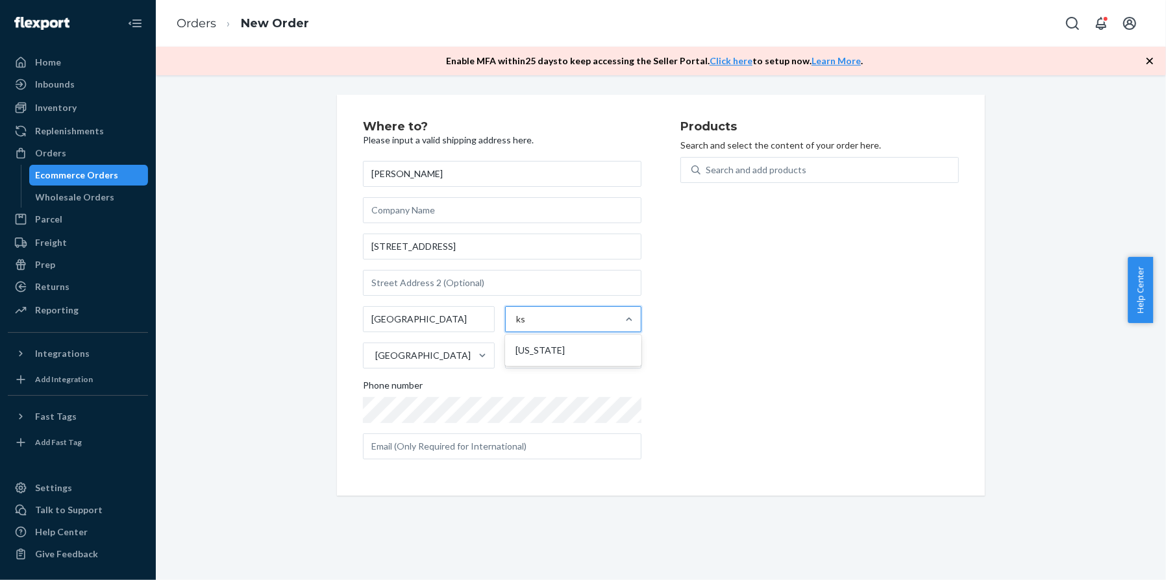
type input "ks"
click at [526, 367] on input "text" at bounding box center [573, 356] width 136 height 26
click at [550, 320] on div "State" at bounding box center [563, 319] width 110 height 26
click at [520, 320] on input "option [US_STATE] focused, 1 of 59. 59 results available. Use Up and Down to ch…" at bounding box center [519, 319] width 1 height 13
click at [552, 323] on div "State" at bounding box center [563, 319] width 110 height 26
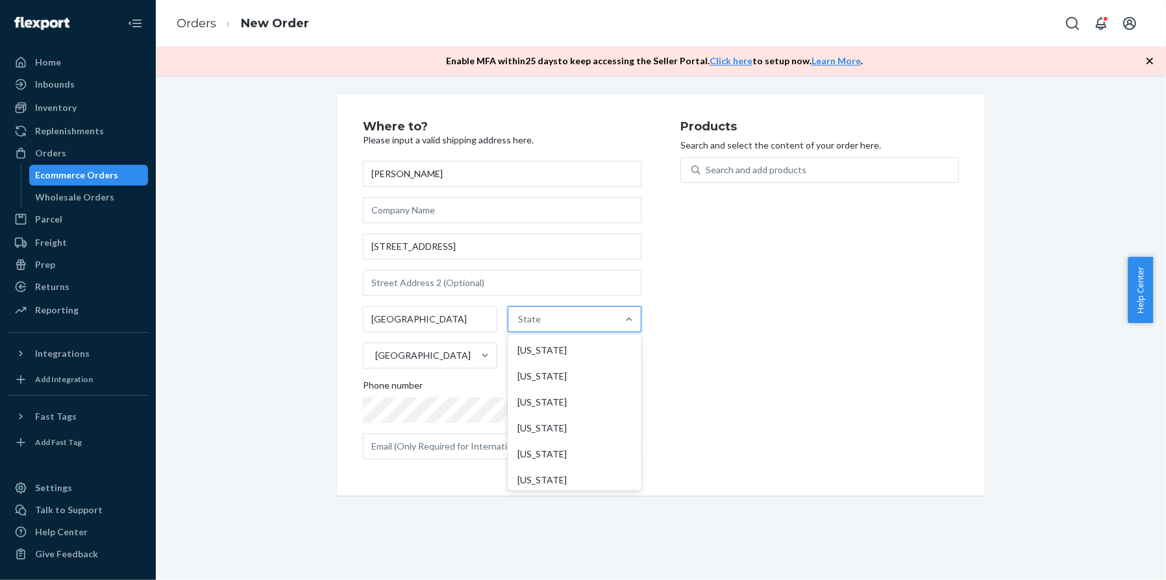
click at [520, 323] on input "option [US_STATE] focused, 1 of 59. 59 results available. Use Up and Down to ch…" at bounding box center [519, 319] width 1 height 13
type input "ks"
click at [542, 349] on div "[US_STATE]" at bounding box center [573, 350] width 131 height 26
click at [526, 326] on input "ks" at bounding box center [521, 319] width 10 height 13
click at [767, 188] on div "Search and add products" at bounding box center [819, 178] width 278 height 42
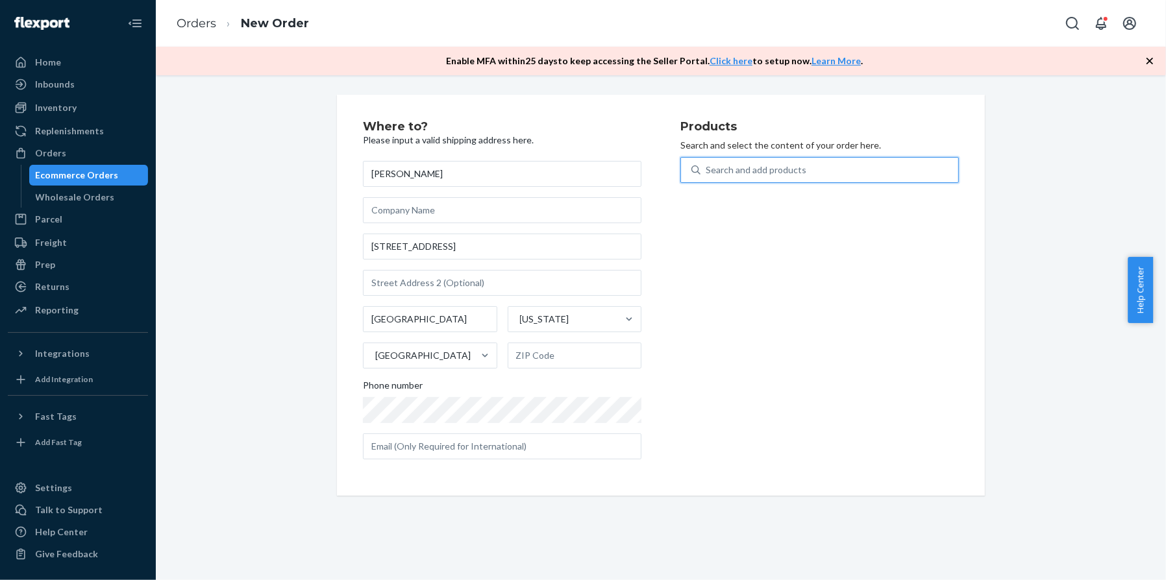
click at [784, 176] on div "Search and add products" at bounding box center [755, 170] width 101 height 13
click at [707, 176] on input "0 results available. Use Up and Down to choose options, press Enter to select t…" at bounding box center [705, 170] width 1 height 13
type input "116"
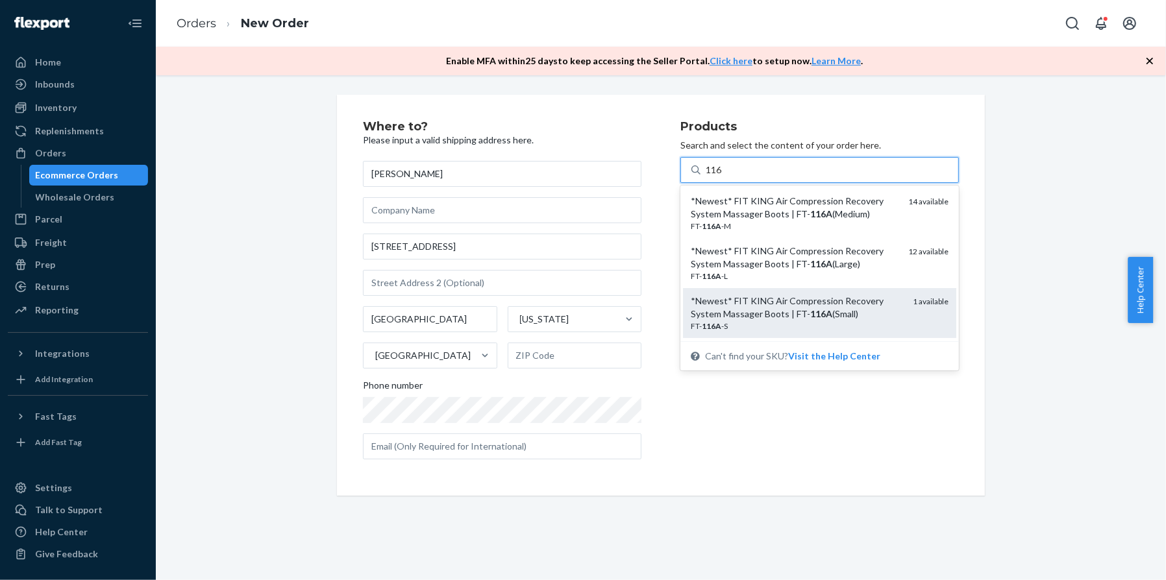
click at [796, 312] on div "*Newest* FIT KING Air Compression Recovery System Massager Boots | FT- 116A (Sm…" at bounding box center [797, 308] width 212 height 26
click at [722, 177] on input "116" at bounding box center [713, 170] width 17 height 13
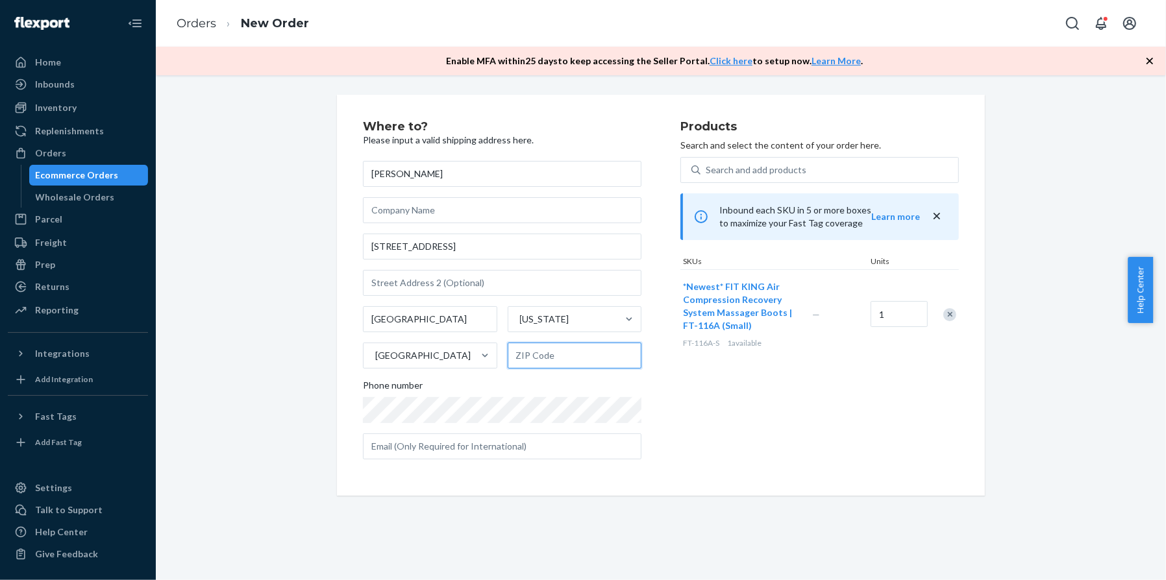
click at [547, 354] on input "text" at bounding box center [575, 356] width 134 height 26
paste input "66067"
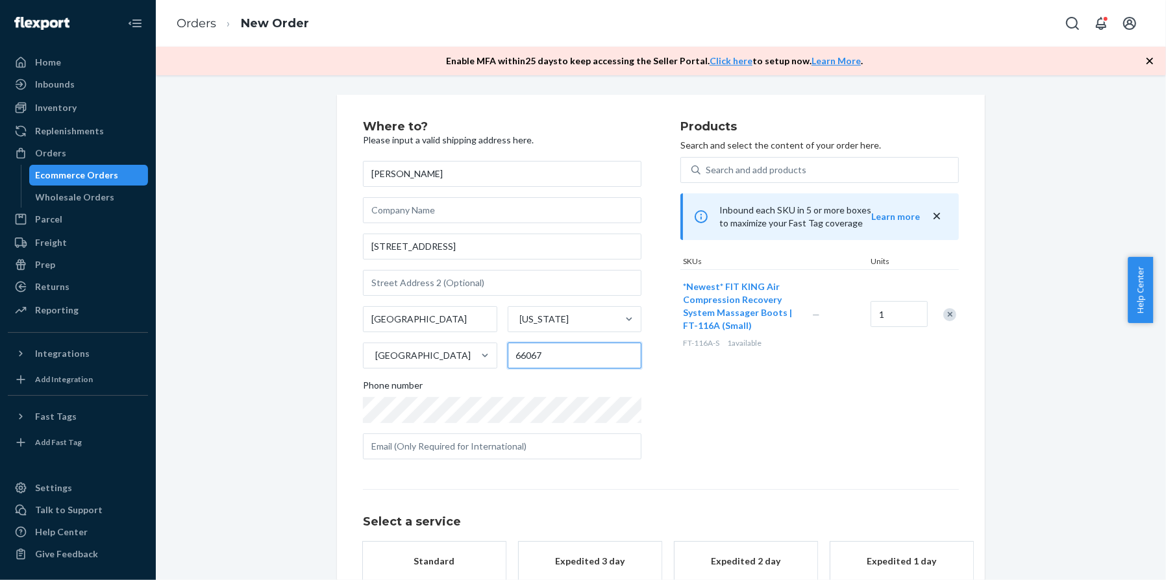
type input "66067"
click at [680, 424] on div "Products Search and select the content of your order here. Search and add produ…" at bounding box center [819, 295] width 278 height 349
click at [431, 546] on button "Standard" at bounding box center [434, 561] width 143 height 39
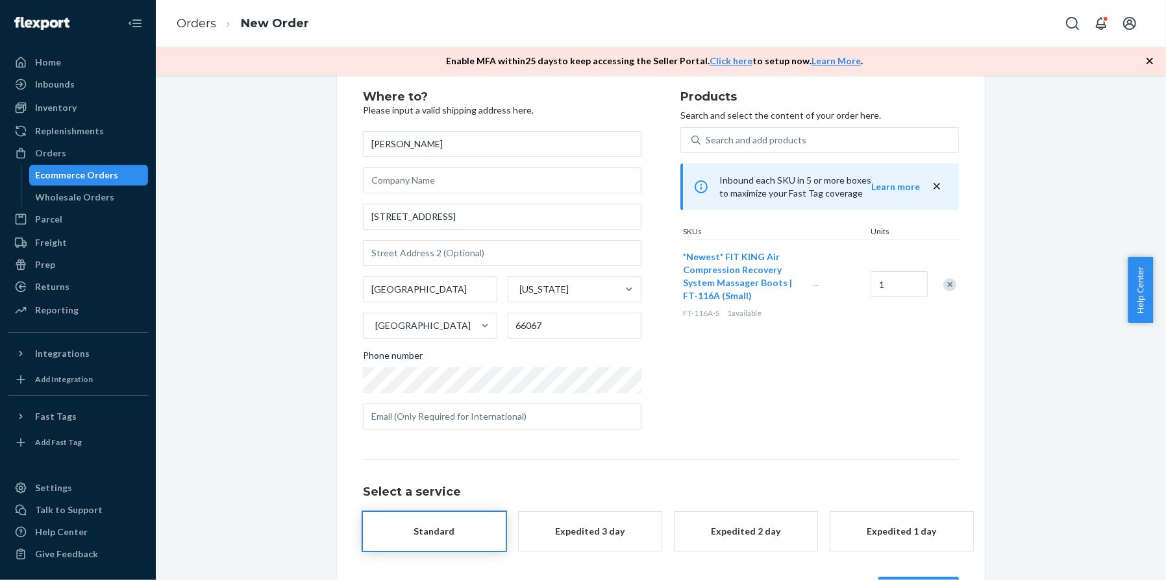
scroll to position [77, 0]
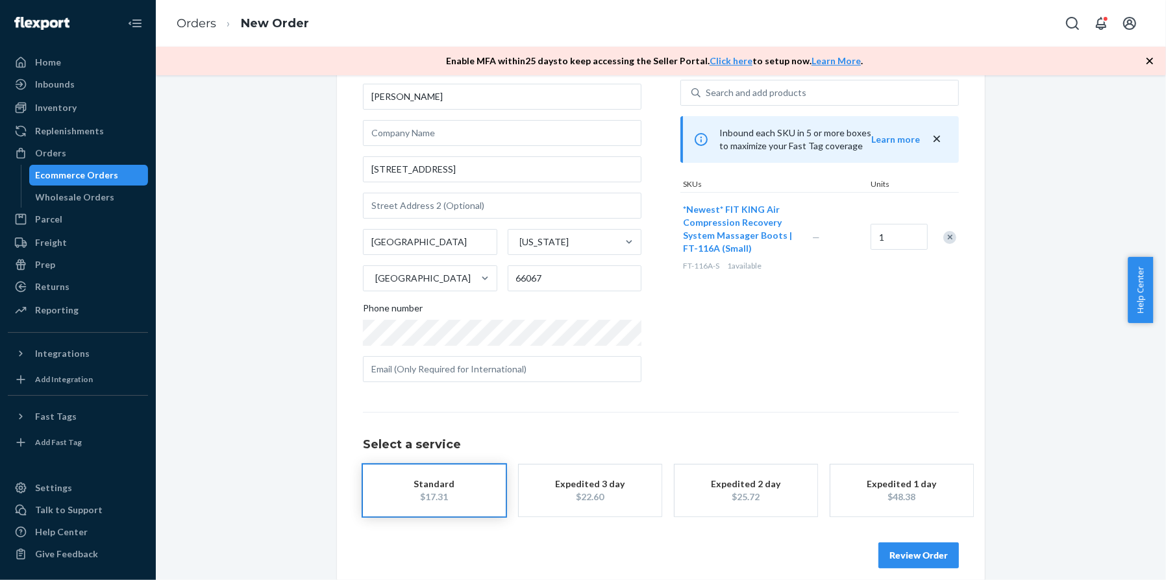
click at [931, 555] on button "Review Order" at bounding box center [918, 556] width 80 height 26
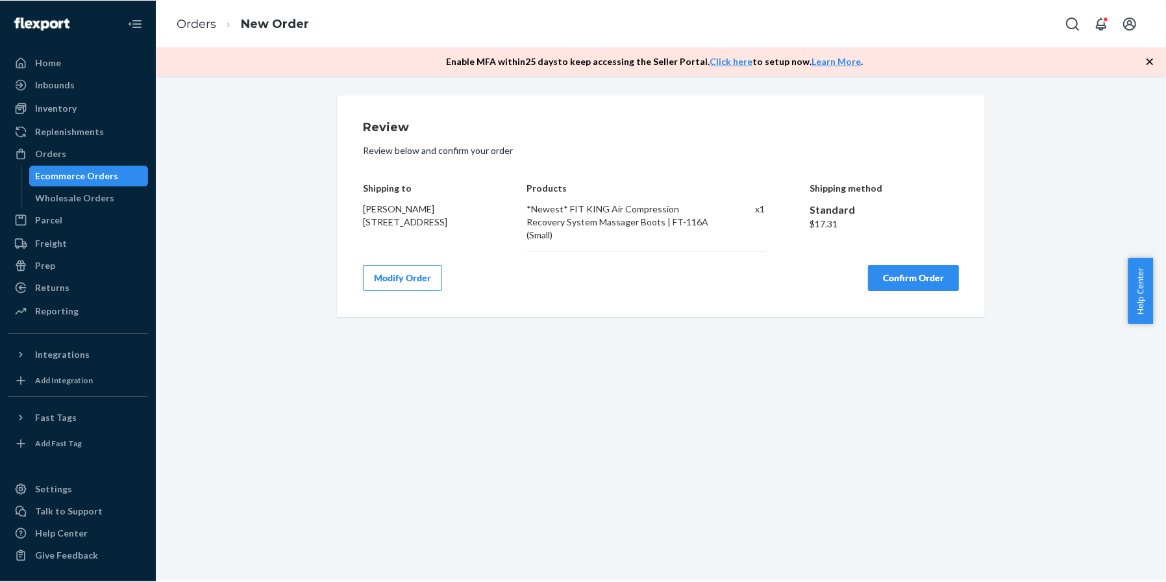
scroll to position [0, 0]
click at [931, 264] on button "Confirm Order" at bounding box center [913, 277] width 91 height 26
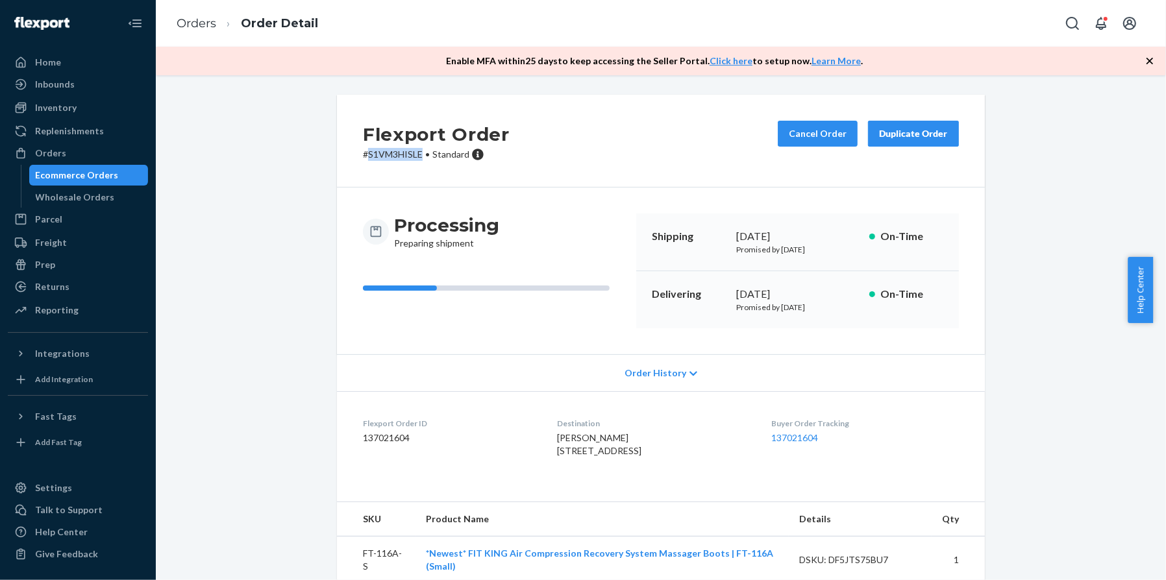
drag, startPoint x: 362, startPoint y: 155, endPoint x: 416, endPoint y: 154, distance: 54.5
click at [416, 154] on p "# S1VM3HISLE • Standard" at bounding box center [436, 154] width 147 height 13
copy p "S1VM3HISLE"
click at [55, 173] on div "Ecommerce Orders" at bounding box center [77, 175] width 83 height 13
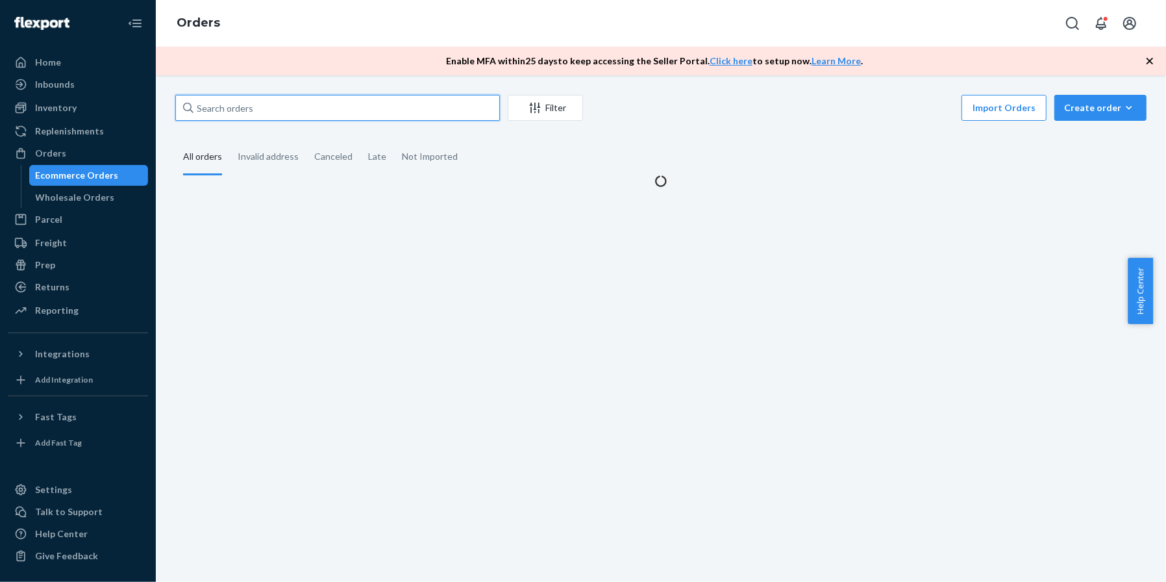
click at [280, 97] on input "text" at bounding box center [337, 108] width 325 height 26
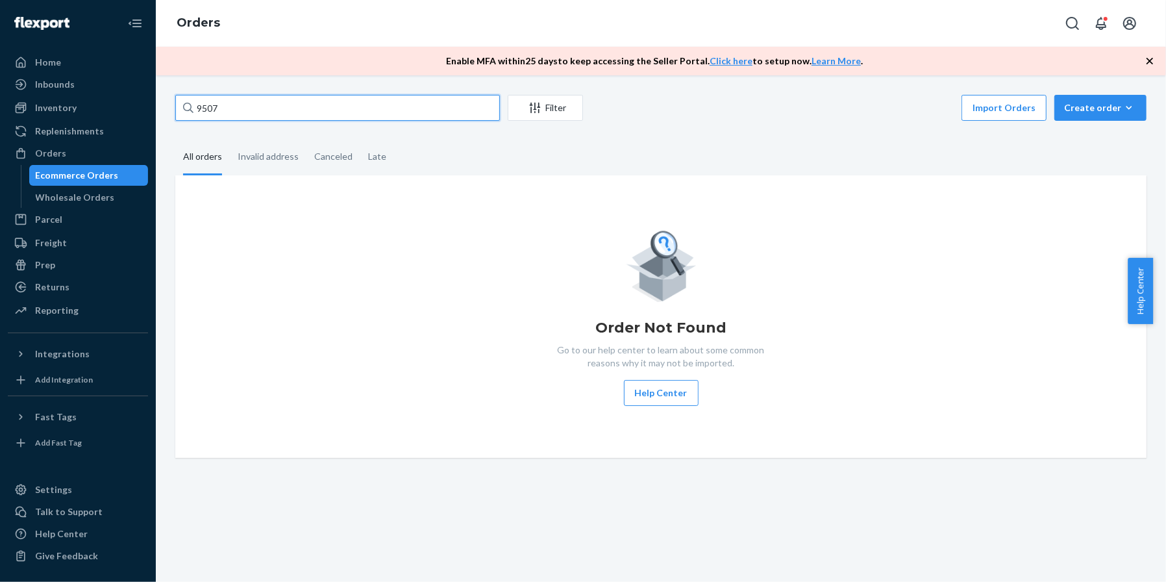
click at [197, 107] on input "9507" at bounding box center [337, 108] width 325 height 26
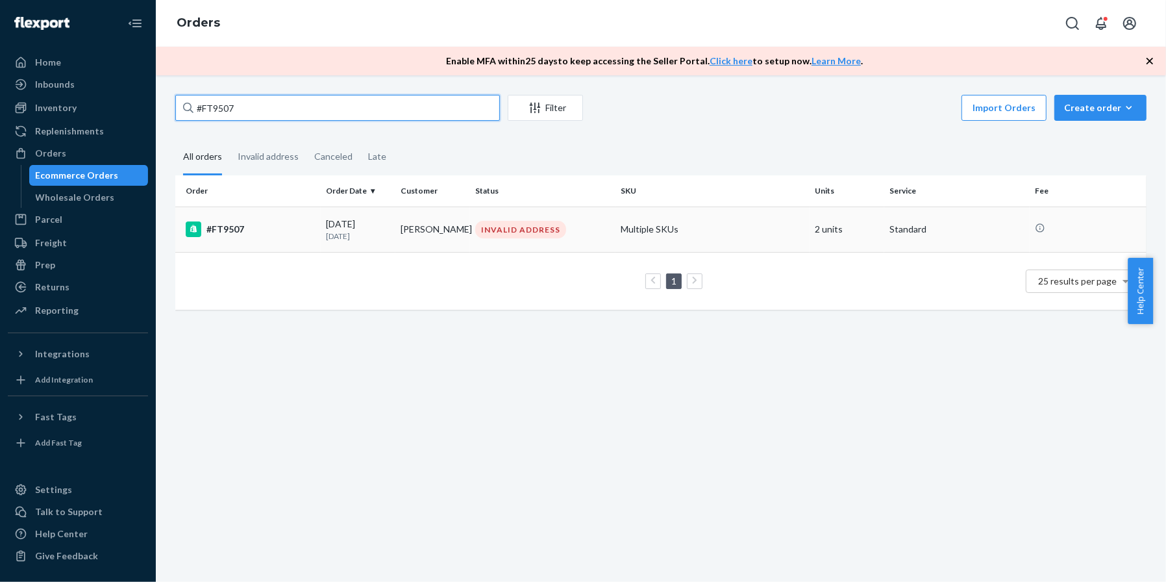
type input "#FT9507"
click at [280, 225] on div "#FT9507" at bounding box center [251, 229] width 130 height 16
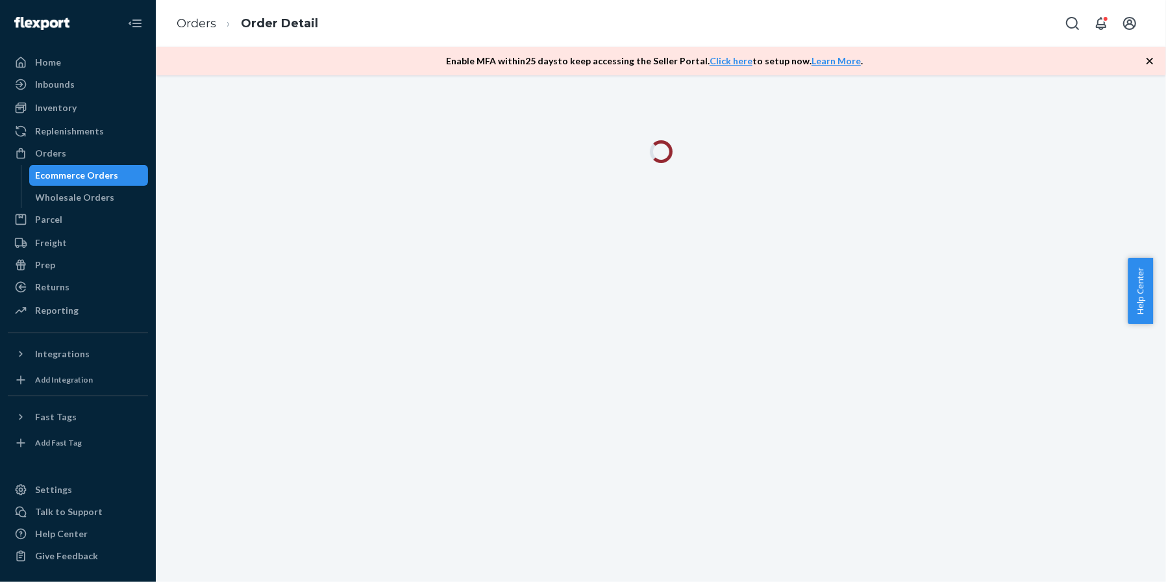
click at [1005, 256] on div at bounding box center [661, 328] width 1010 height 506
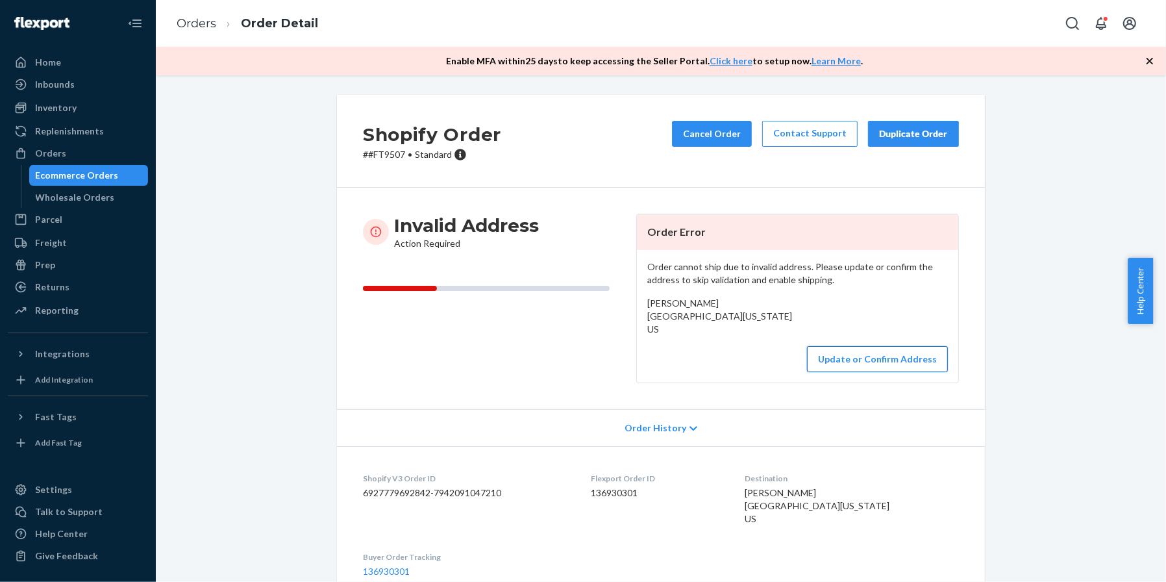
click at [887, 372] on button "Update or Confirm Address" at bounding box center [877, 359] width 141 height 26
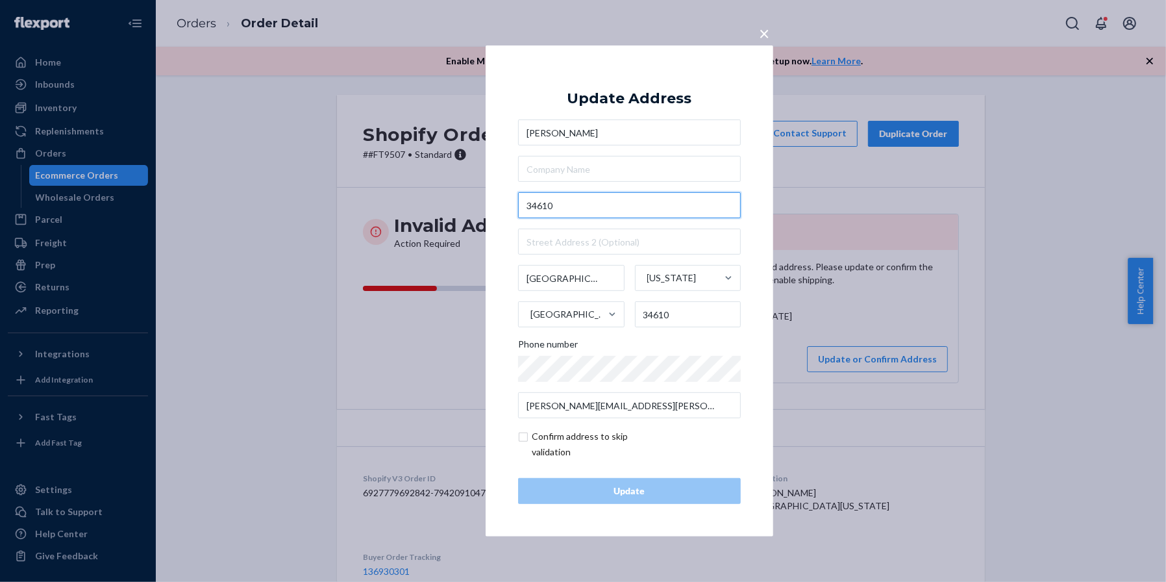
click at [574, 203] on input "34610" at bounding box center [629, 205] width 223 height 26
drag, startPoint x: 609, startPoint y: 211, endPoint x: 469, endPoint y: 214, distance: 140.2
click at [469, 214] on div "× Update Address [PERSON_NAME] [GEOGRAPHIC_DATA][US_STATE] 34610 Phone number […" at bounding box center [583, 291] width 1166 height 582
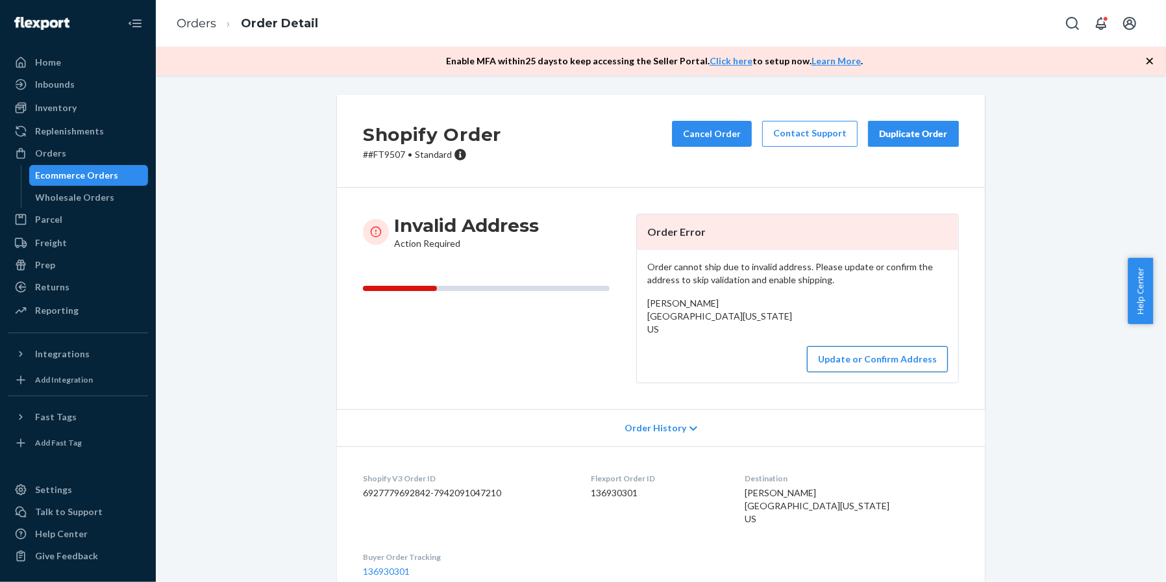
click at [850, 372] on button "Update or Confirm Address" at bounding box center [877, 359] width 141 height 26
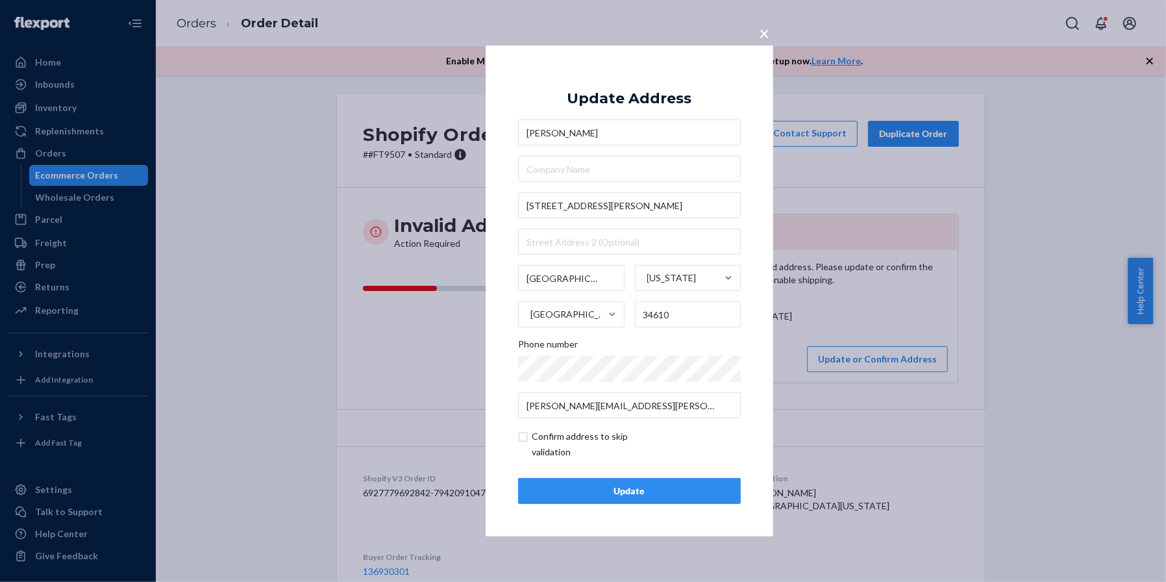
drag, startPoint x: 1081, startPoint y: 413, endPoint x: 1073, endPoint y: 415, distance: 7.4
click at [1005, 413] on div "× Update Address [PERSON_NAME] [STREET_ADDRESS][PERSON_NAME][US_STATE] Phone nu…" at bounding box center [583, 291] width 1166 height 582
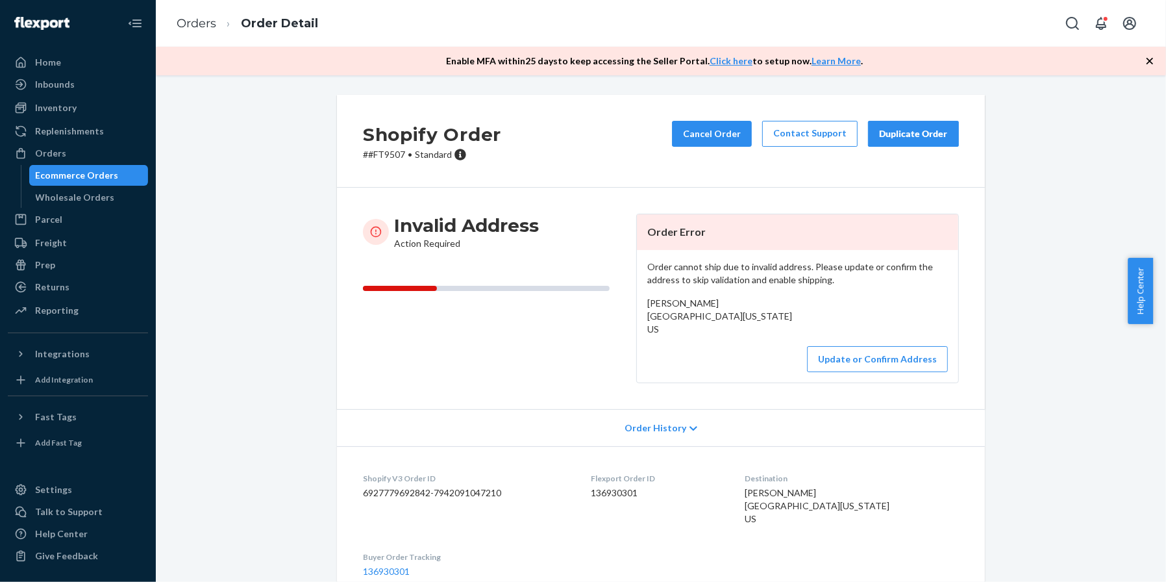
click at [1005, 396] on div "Shopify Order # #FT9507 • Standard Cancel Order Contact Support Duplicate Order…" at bounding box center [661, 415] width 990 height 640
click at [857, 362] on button "Update or Confirm Address" at bounding box center [877, 359] width 141 height 26
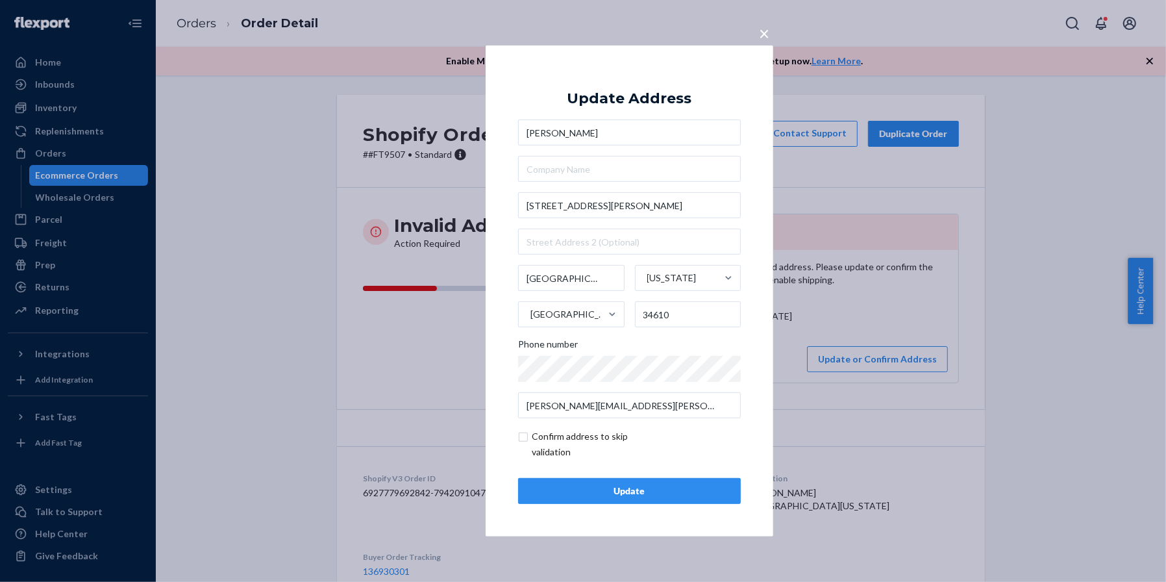
click at [1005, 374] on div "× Update Address [PERSON_NAME] [STREET_ADDRESS][PERSON_NAME][US_STATE] Phone nu…" at bounding box center [583, 291] width 1166 height 582
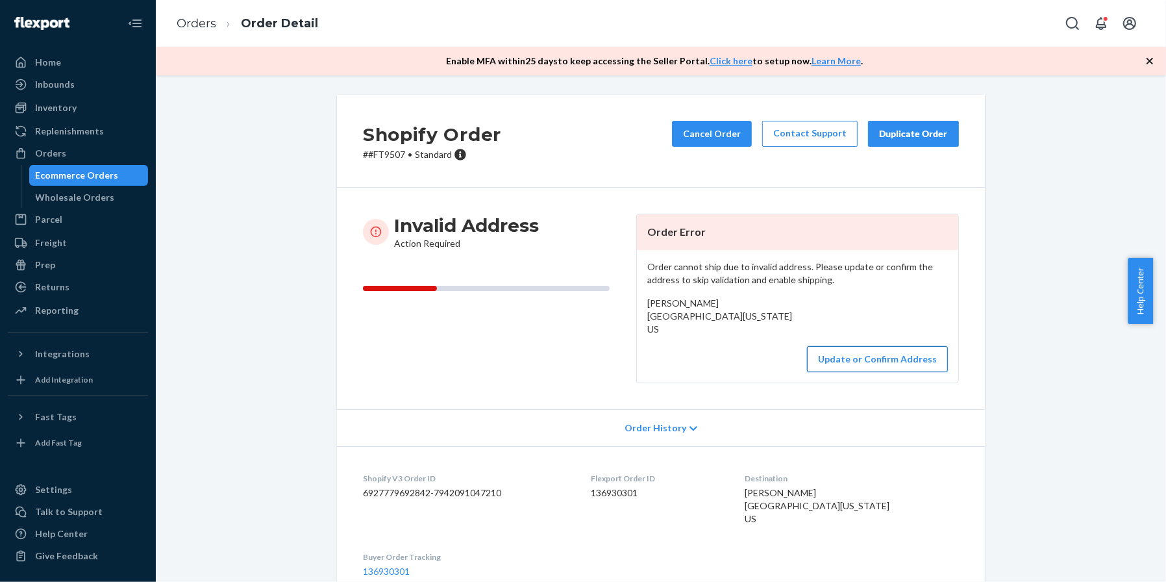
click at [888, 372] on button "Update or Confirm Address" at bounding box center [877, 359] width 141 height 26
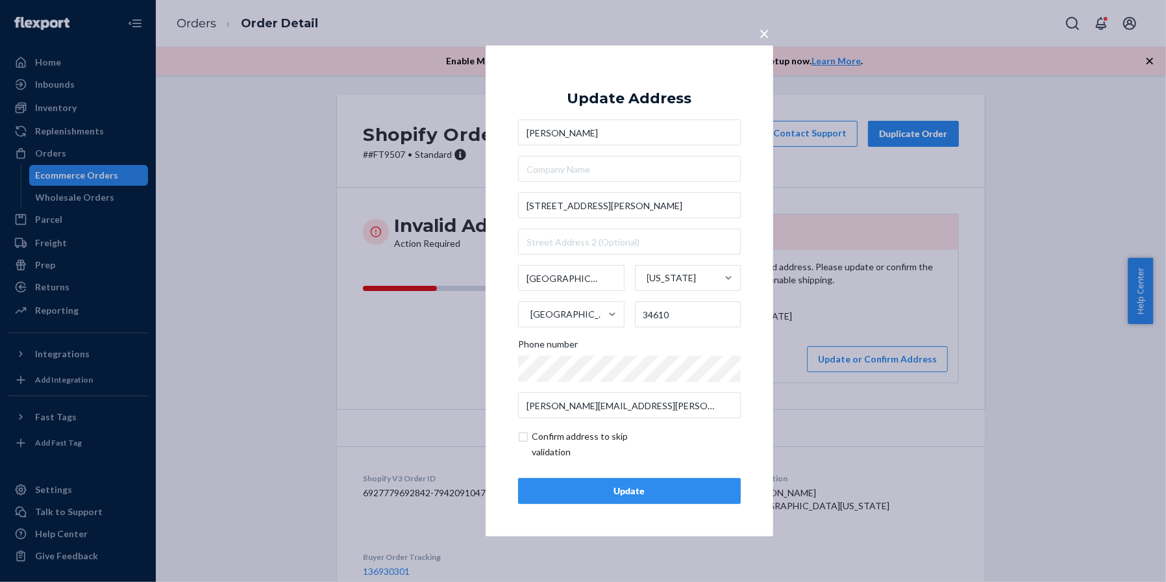
click at [1005, 375] on div "× Update Address [PERSON_NAME] [STREET_ADDRESS][PERSON_NAME][US_STATE] Phone nu…" at bounding box center [583, 291] width 1166 height 582
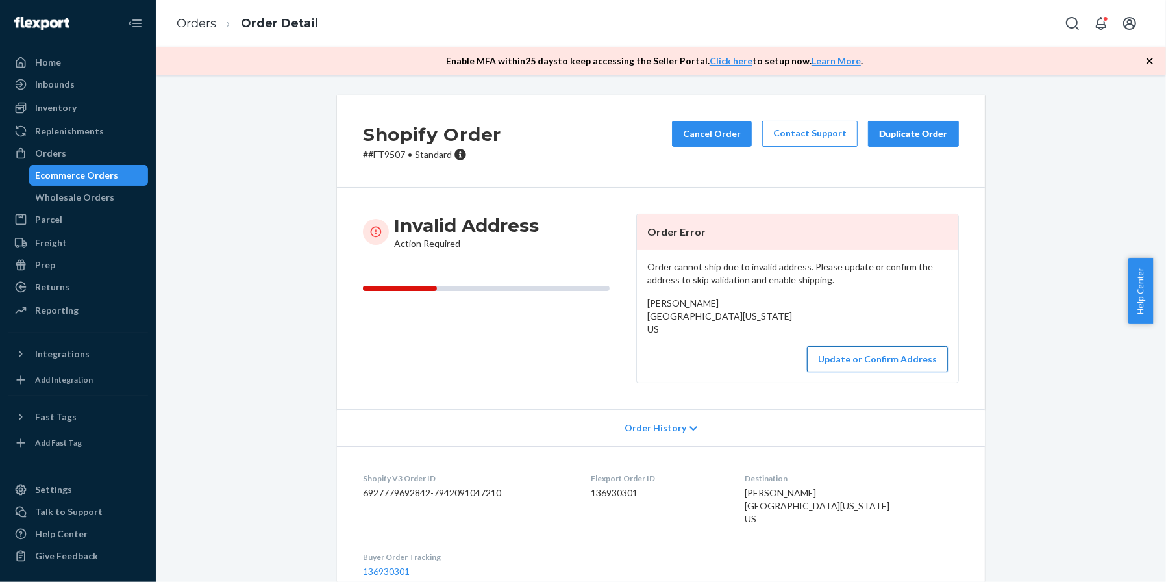
click at [899, 371] on button "Update or Confirm Address" at bounding box center [877, 359] width 141 height 26
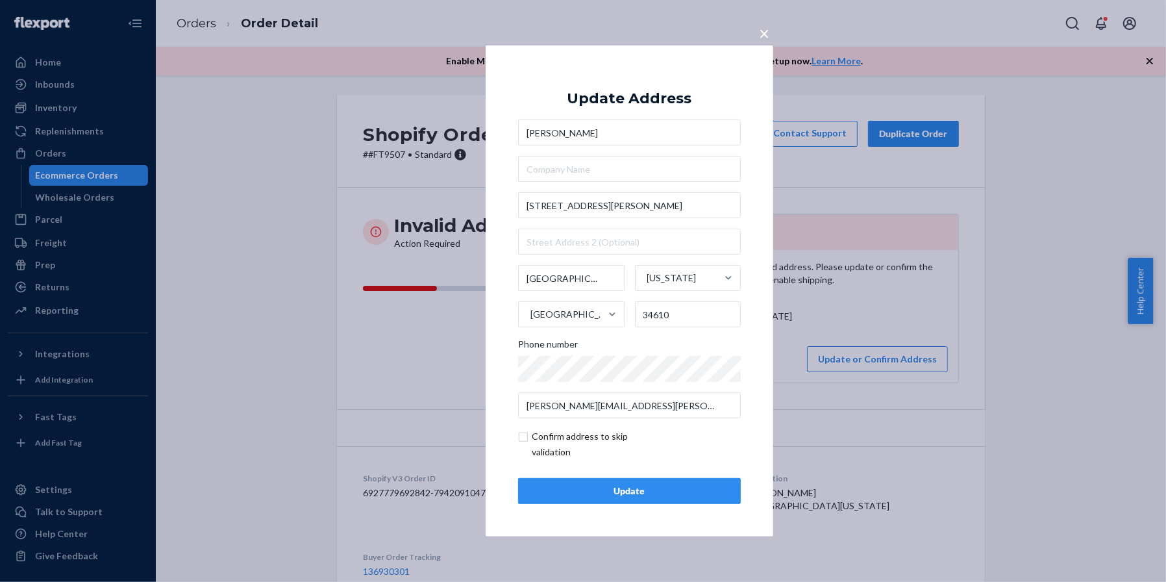
click at [601, 485] on div "Update" at bounding box center [629, 490] width 201 height 13
